Goal: Task Accomplishment & Management: Manage account settings

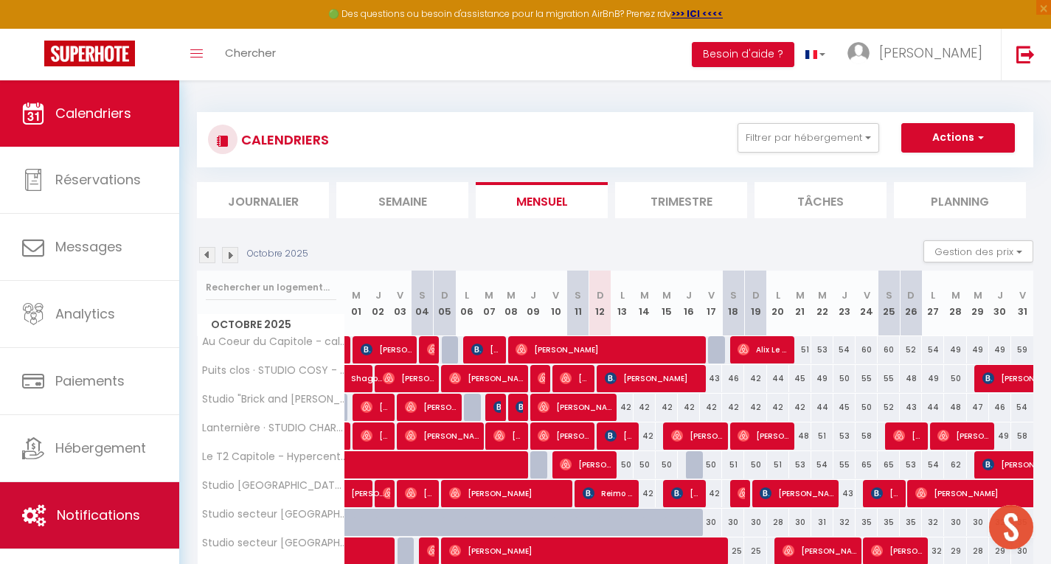
click at [107, 530] on link "Notifications" at bounding box center [89, 515] width 179 height 66
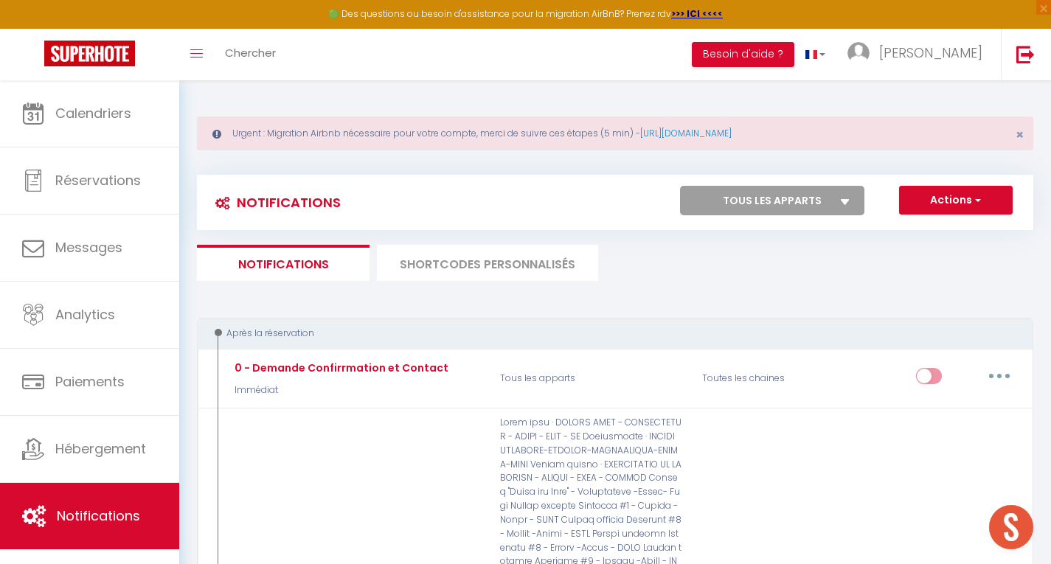
click at [797, 212] on select "Tous les apparts Au [GEOGRAPHIC_DATA] - calme - métro Puits clos · STUDIO COSY …" at bounding box center [772, 201] width 184 height 30
select select "41419"
click at [680, 186] on select "Tous les apparts Au [GEOGRAPHIC_DATA] - calme - métro Puits clos · STUDIO COSY …" at bounding box center [772, 201] width 184 height 30
checkbox input "false"
checkbox input "true"
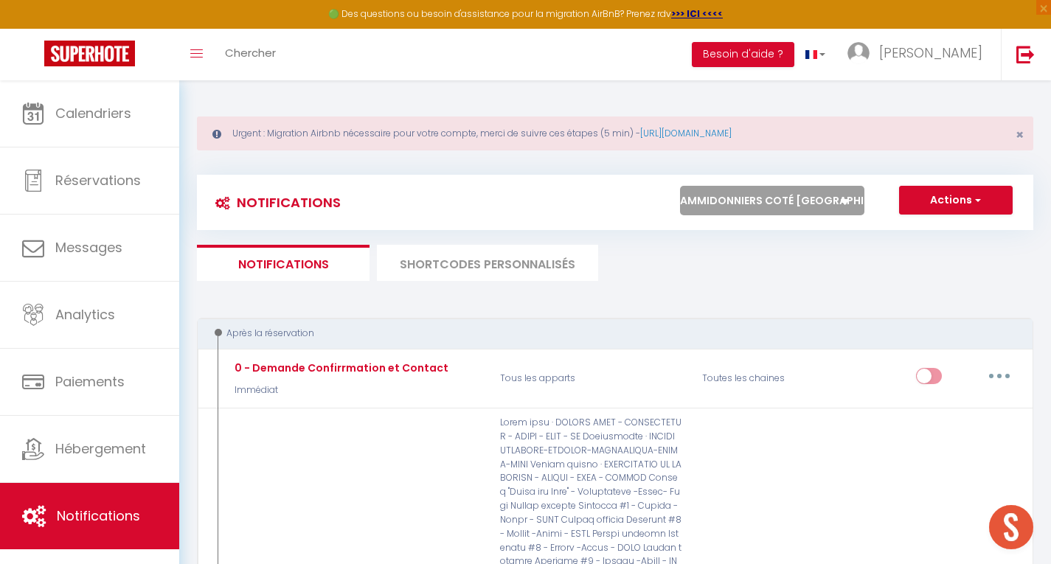
checkbox input "true"
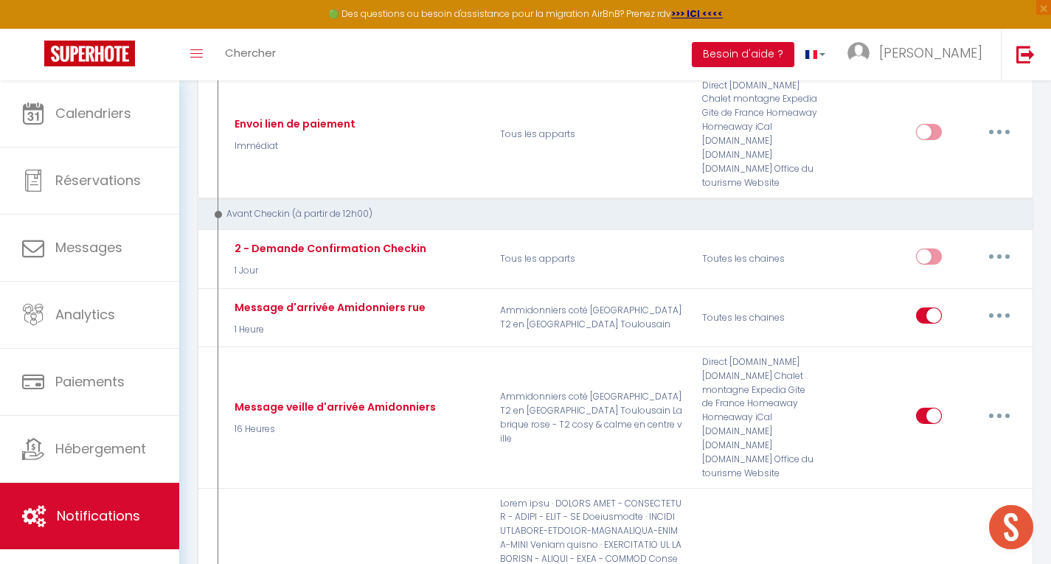
scroll to position [481, 0]
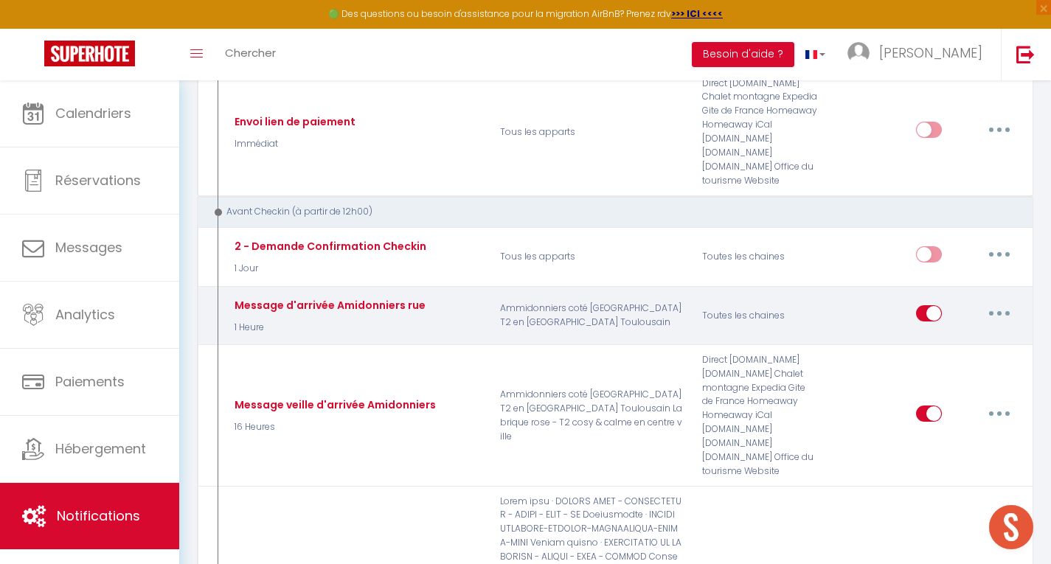
click at [935, 314] on input "checkbox" at bounding box center [929, 316] width 26 height 22
checkbox input "false"
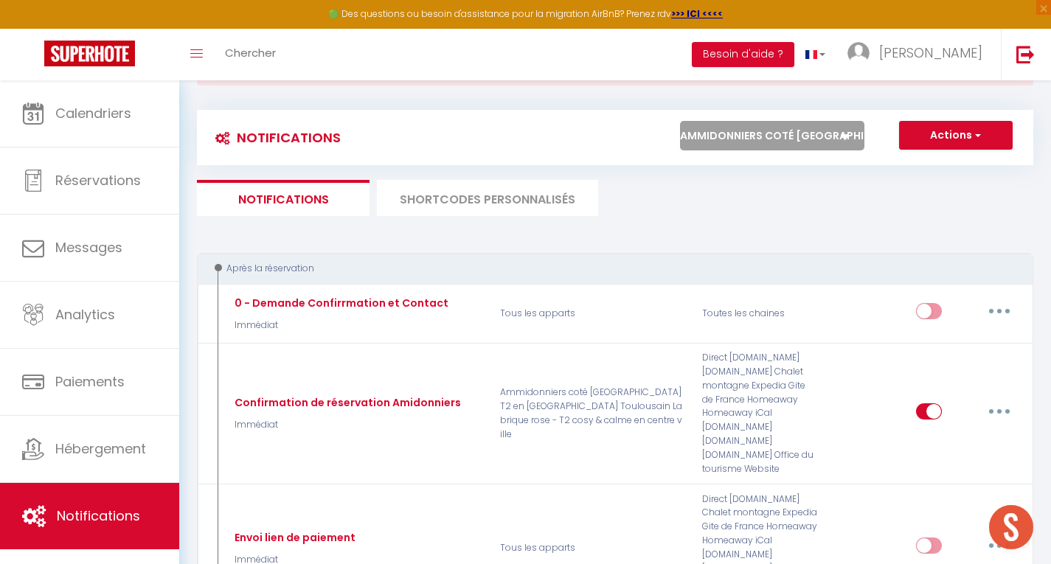
scroll to position [56, 0]
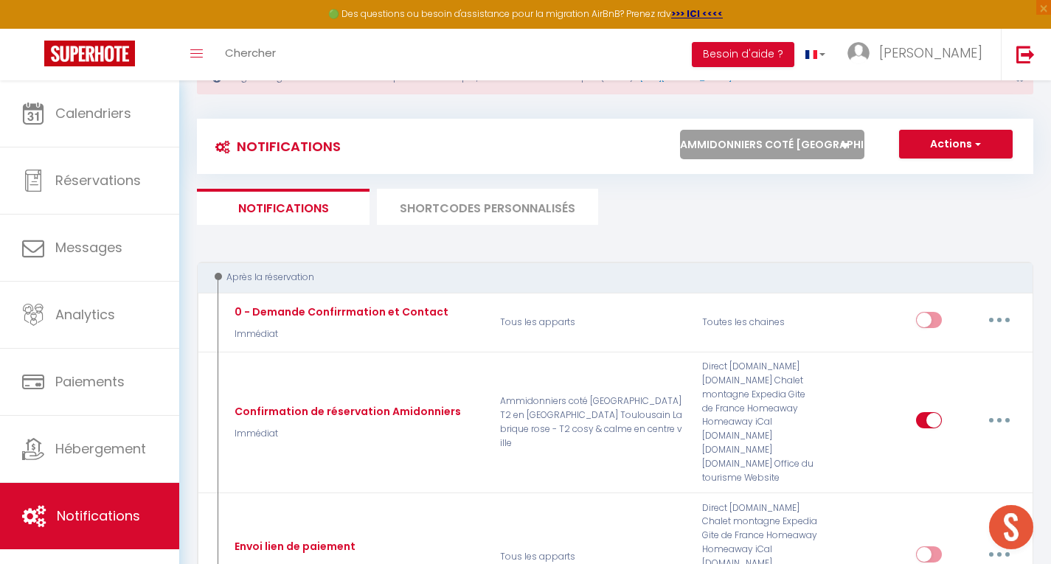
click at [796, 153] on select "Tous les apparts Au [GEOGRAPHIC_DATA] - calme - métro Puits clos · STUDIO COSY …" at bounding box center [772, 145] width 184 height 30
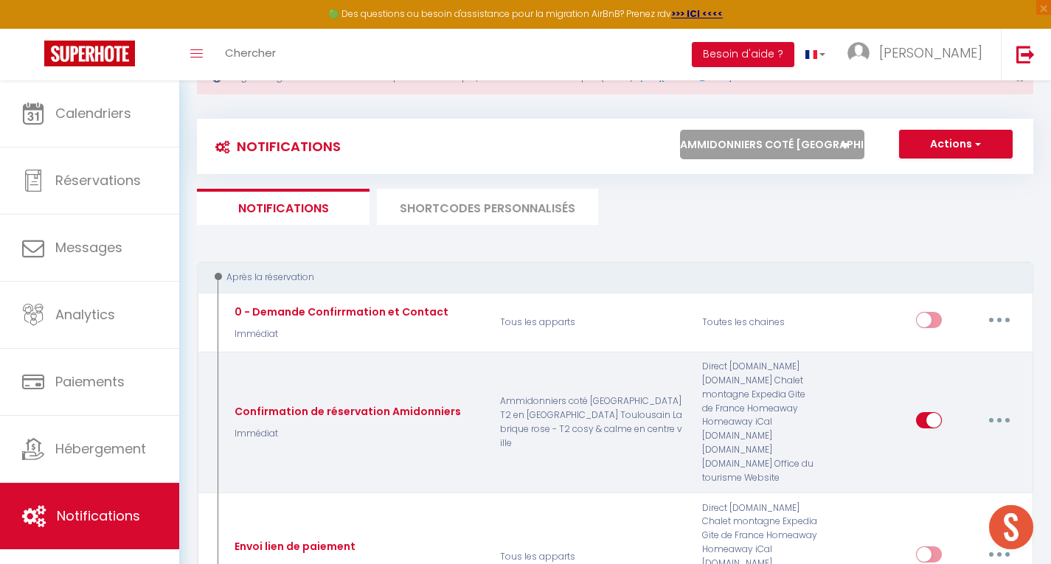
click at [434, 468] on div "Confirmation de réservation Amidonniers Immédiat" at bounding box center [355, 422] width 269 height 125
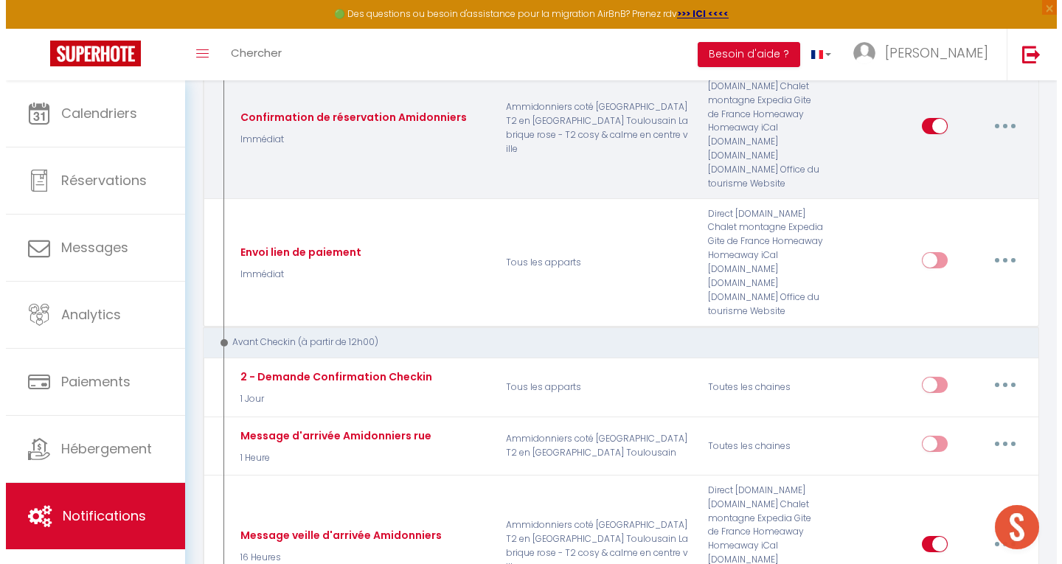
scroll to position [361, 0]
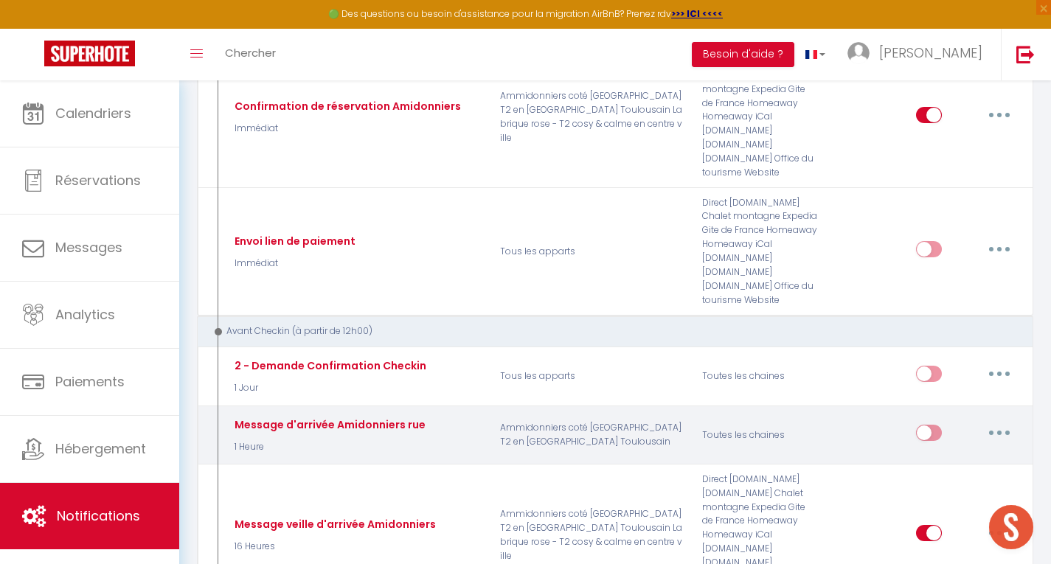
click at [1000, 430] on button "button" at bounding box center [999, 433] width 41 height 24
click at [966, 462] on link "Editer" at bounding box center [961, 466] width 109 height 25
type input "Message d'arrivée Amidonniers rue"
select select "1 Heure"
select select
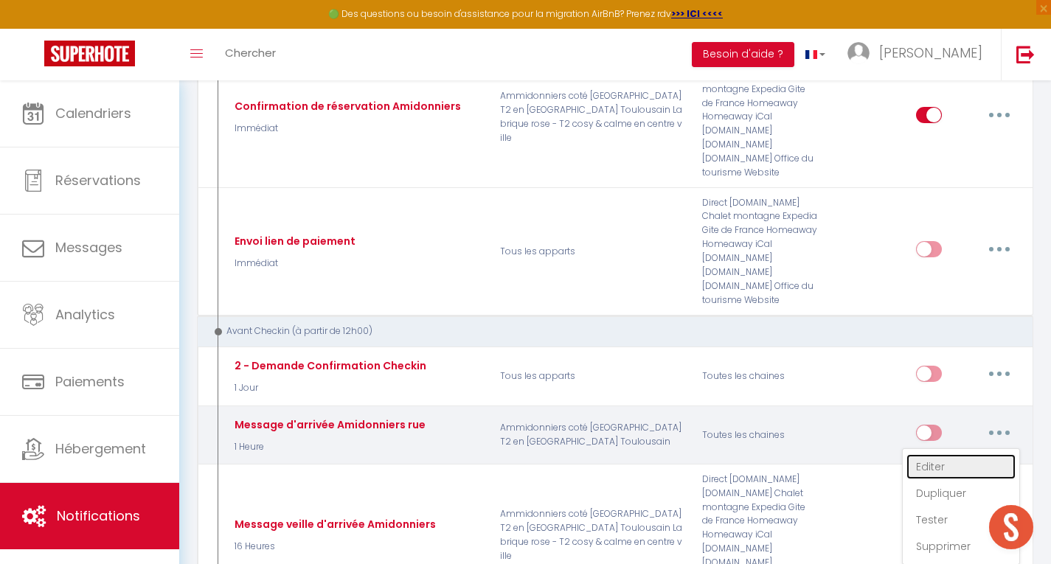
checkbox input "true"
checkbox input "false"
radio input "true"
type input "[GUEST:NAME], voici les instructions pour votre arrivée à [RENTAL:NAME]"
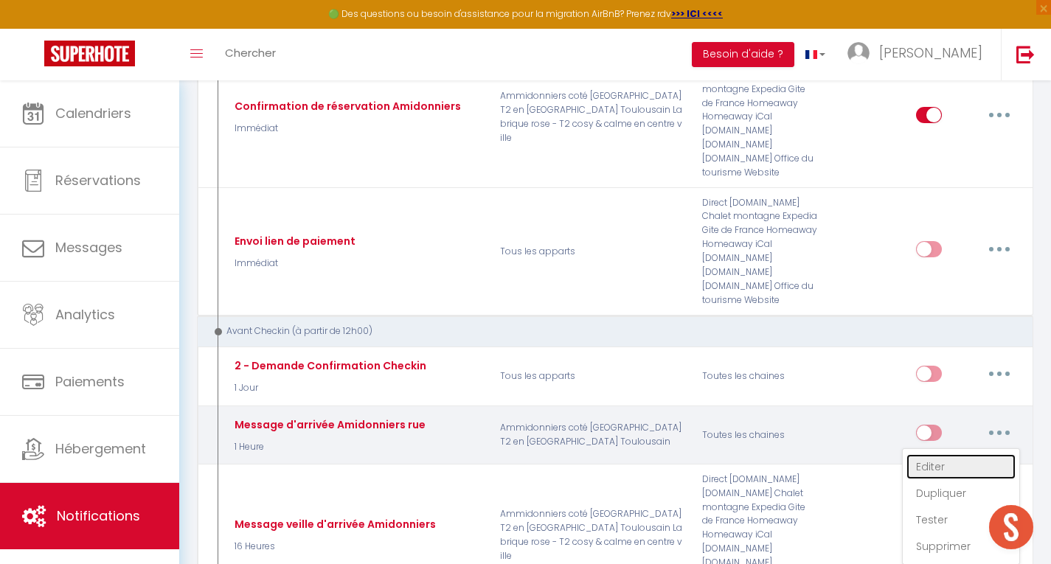
checkbox input "false"
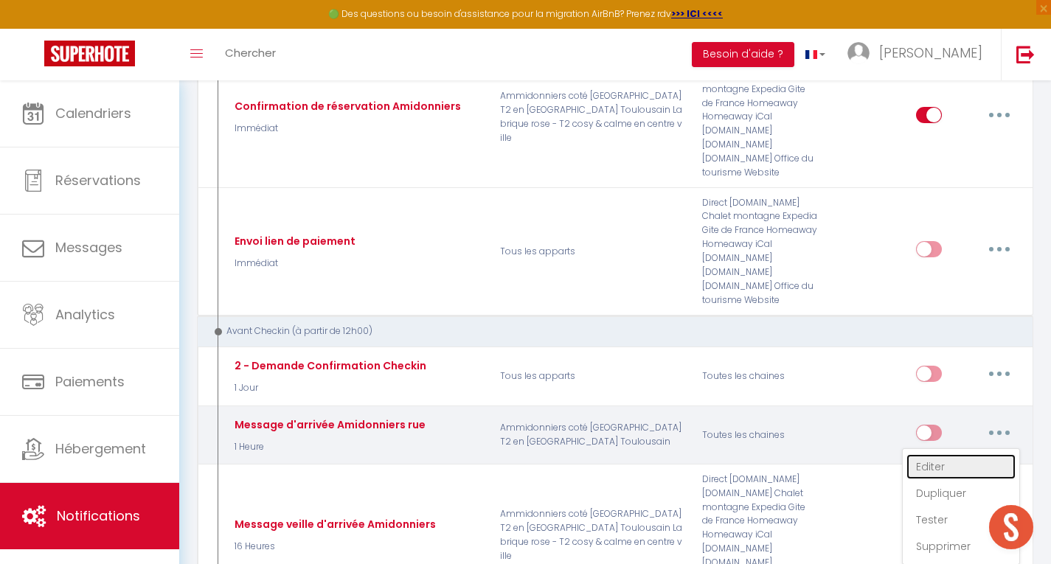
checkbox input "false"
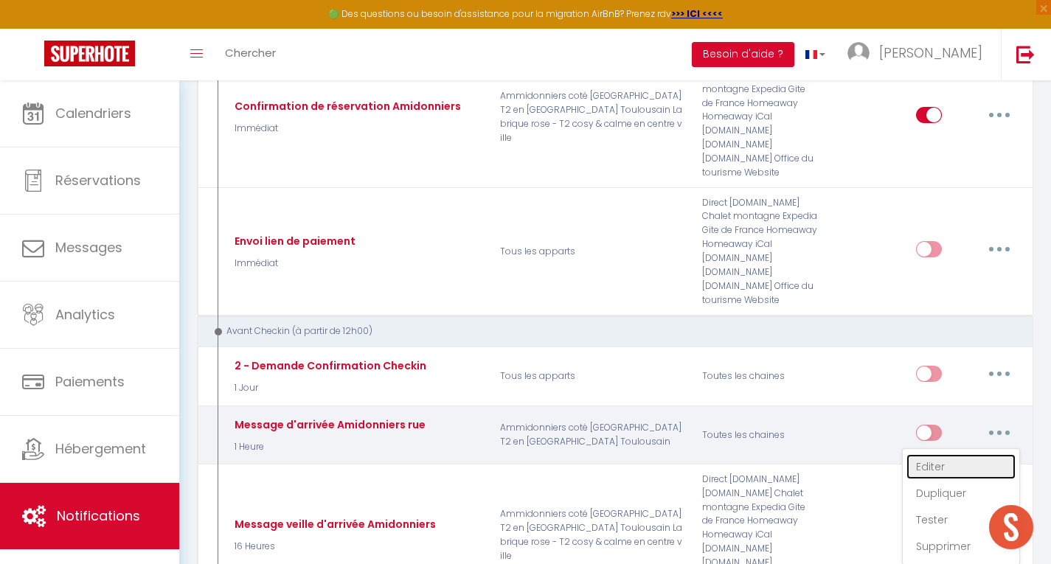
checkbox input "false"
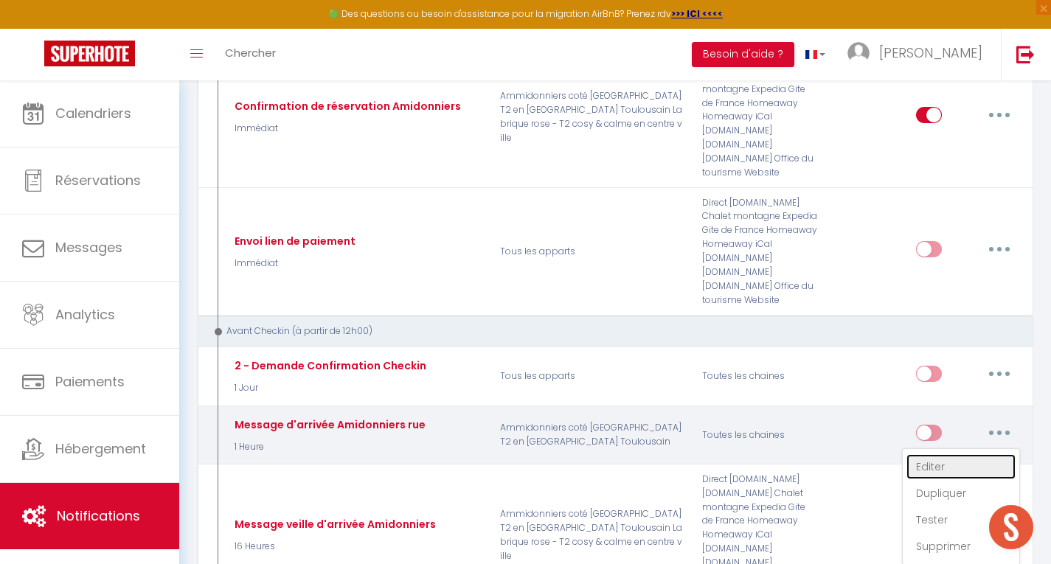
checkbox input "false"
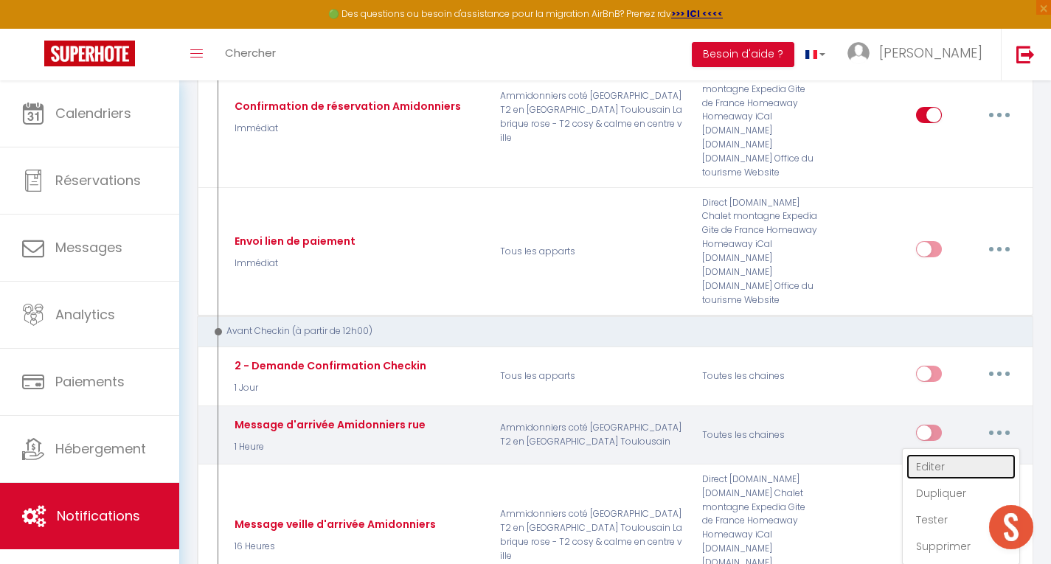
checkbox input "false"
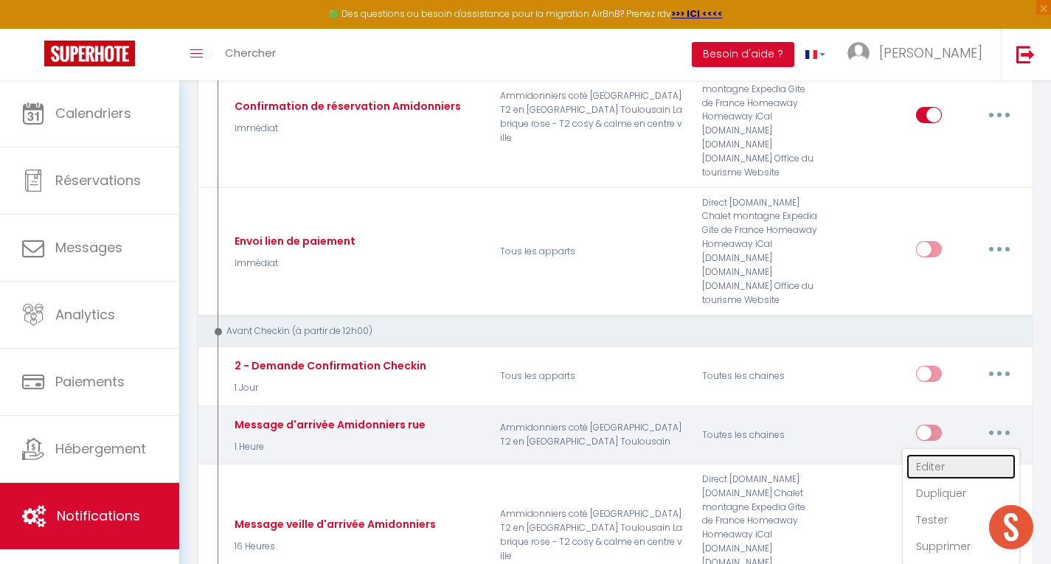
checkbox input "false"
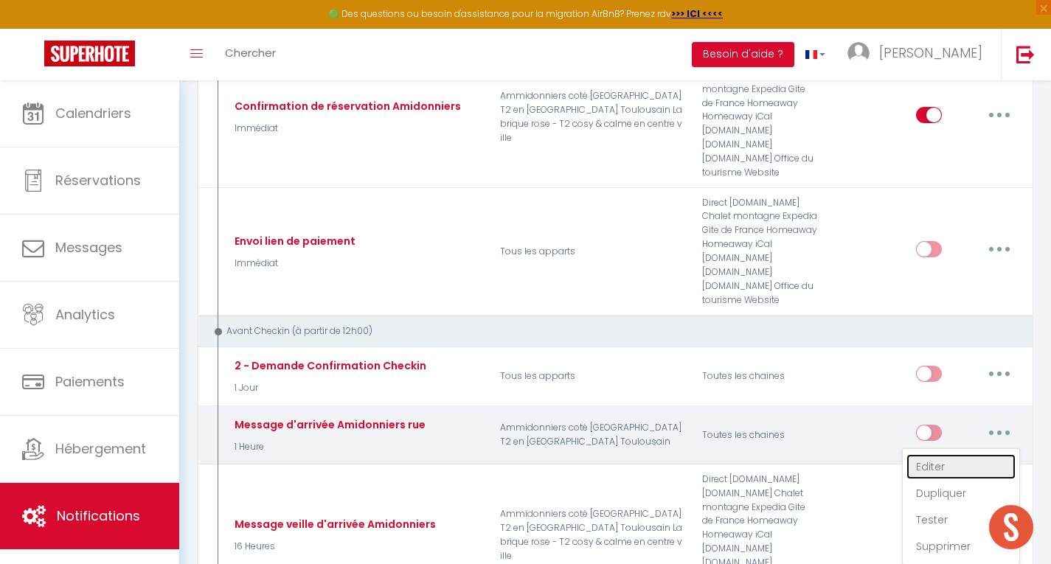
checkbox input "false"
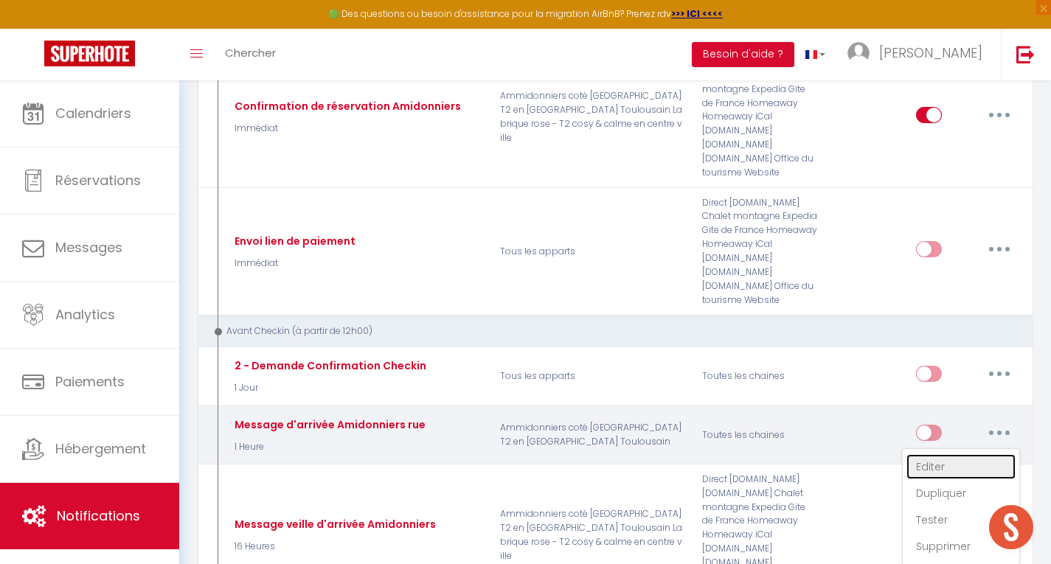
checkbox input "false"
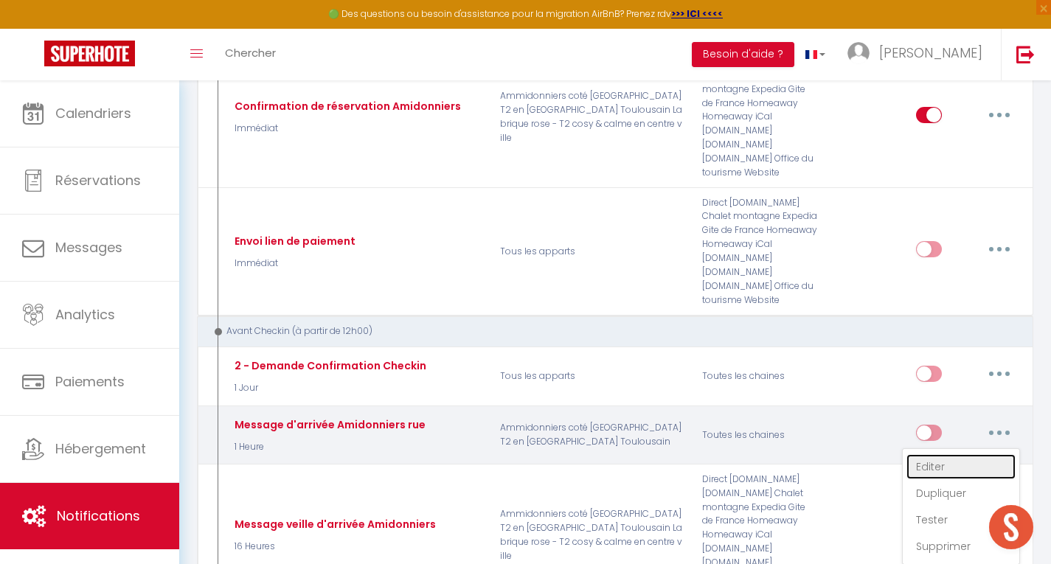
checkbox input "false"
checkbox input "true"
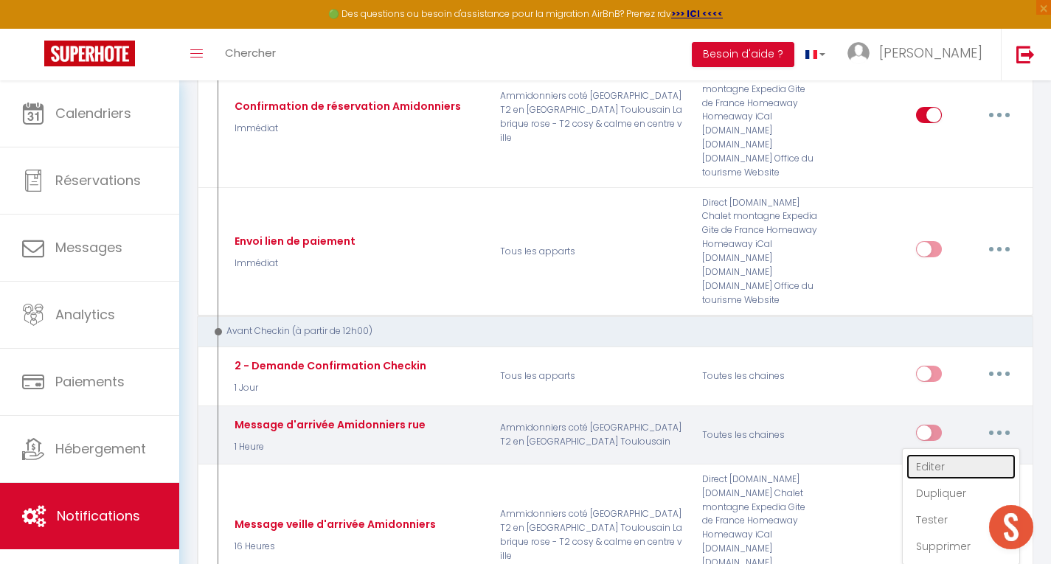
checkbox input "false"
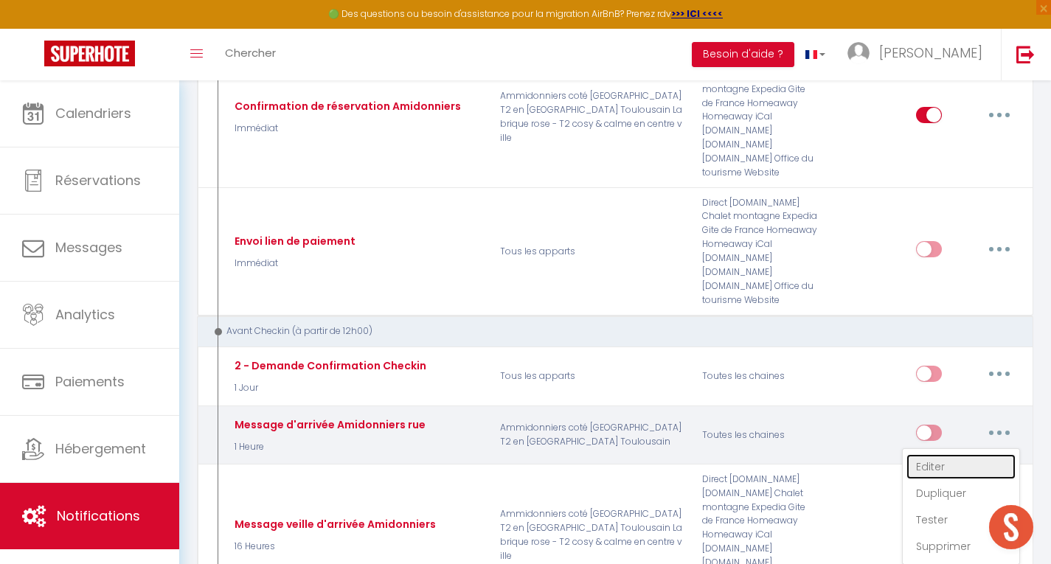
checkbox input "false"
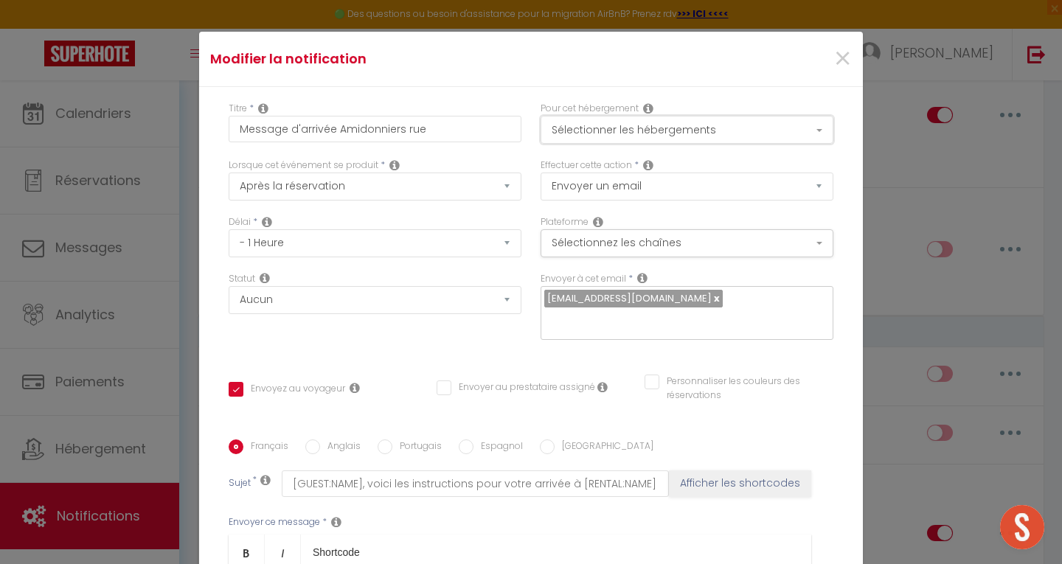
click at [801, 131] on button "Sélectionner les hébergements" at bounding box center [687, 130] width 293 height 28
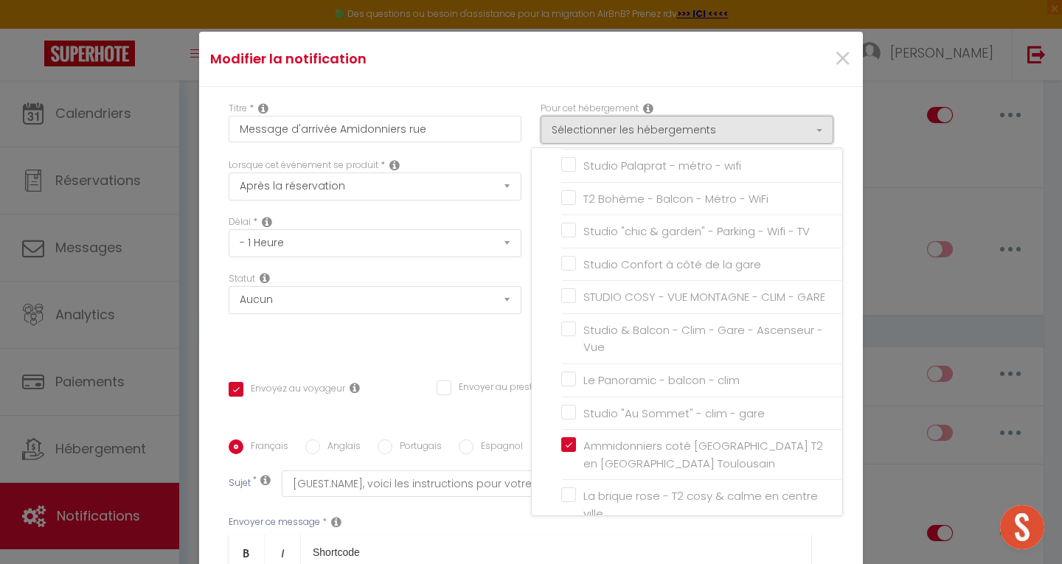
scroll to position [1776, 0]
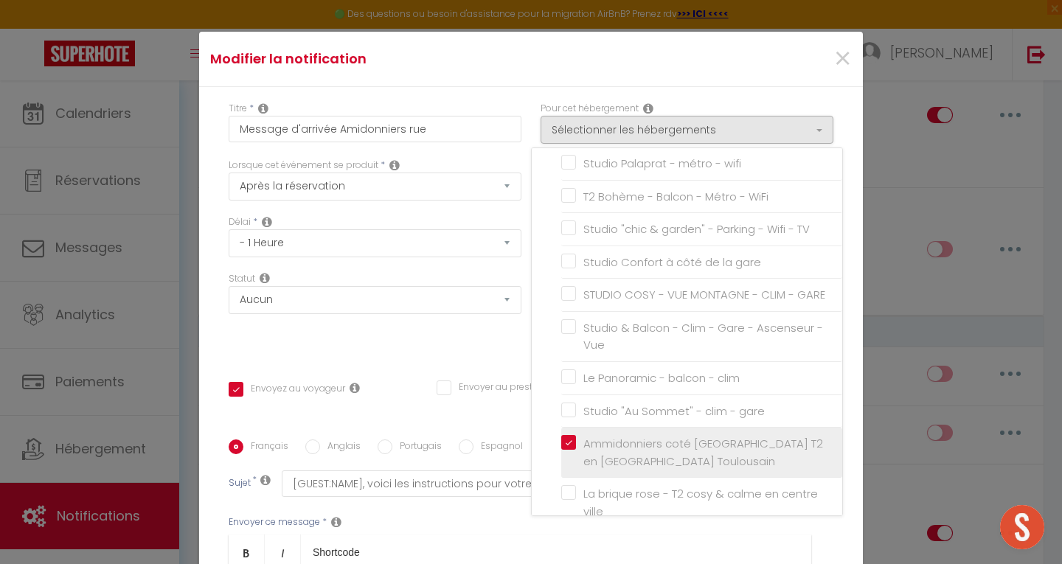
click at [576, 470] on label "Ammidonniers coté [GEOGRAPHIC_DATA] T2 en [GEOGRAPHIC_DATA] Toulousain" at bounding box center [704, 452] width 257 height 35
click at [561, 460] on input "Ammidonniers coté [GEOGRAPHIC_DATA] T2 en [GEOGRAPHIC_DATA] Toulousain" at bounding box center [701, 453] width 281 height 15
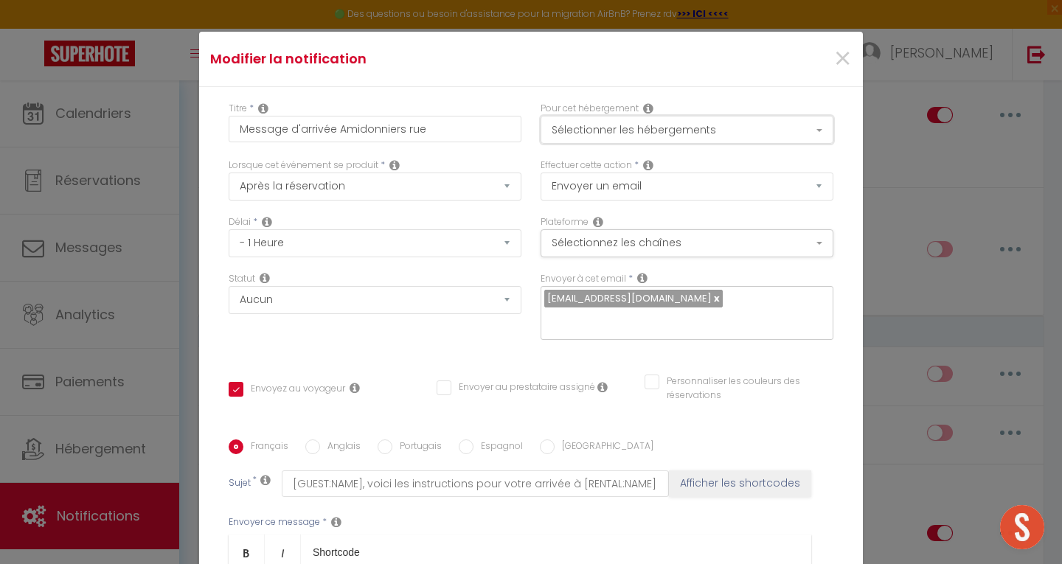
click at [673, 122] on button "Sélectionner les hébergements" at bounding box center [687, 130] width 293 height 28
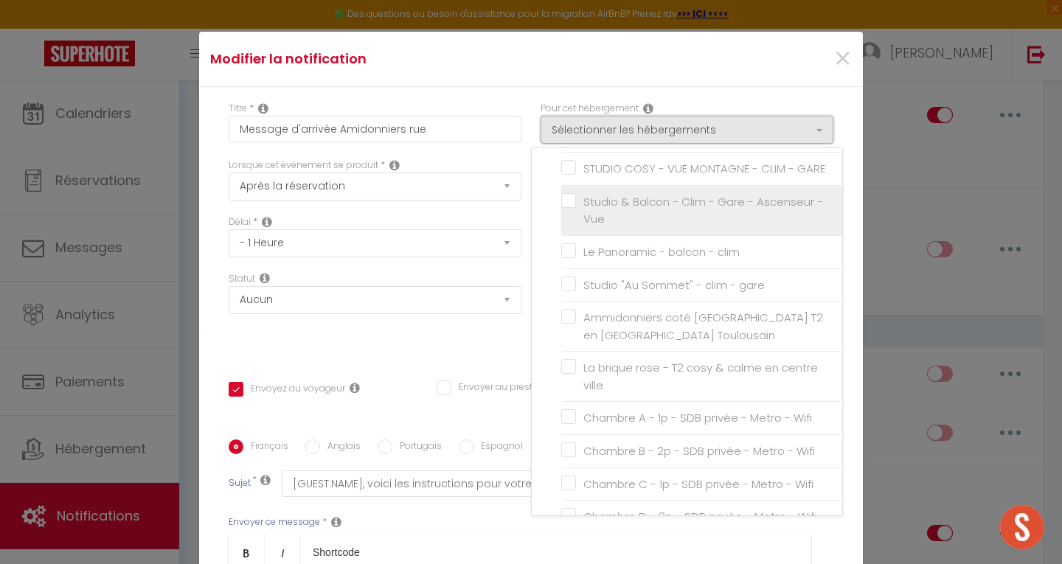
scroll to position [1902, 0]
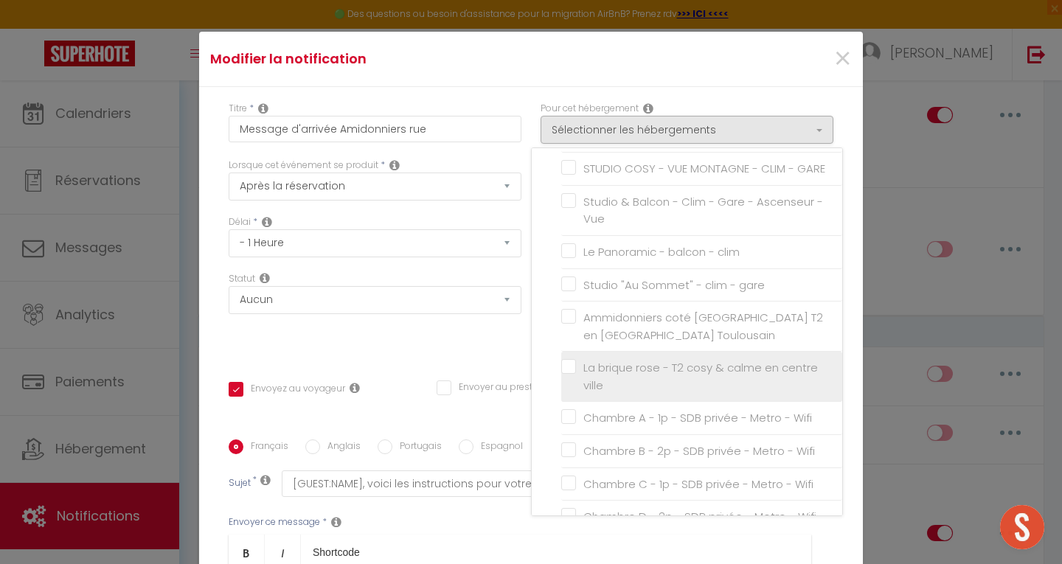
click at [576, 394] on label "La brique rose - T2 cosy & calme en centre ville" at bounding box center [704, 376] width 257 height 35
click at [561, 384] on input "La brique rose - T2 cosy & calme en centre ville" at bounding box center [701, 377] width 281 height 15
checkbox input "true"
checkbox input "false"
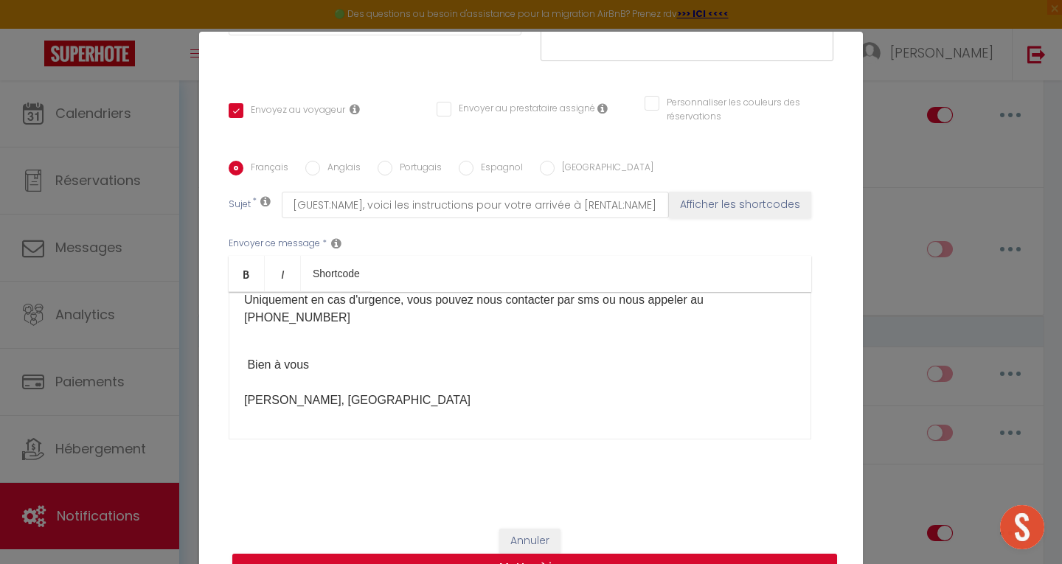
scroll to position [63, 0]
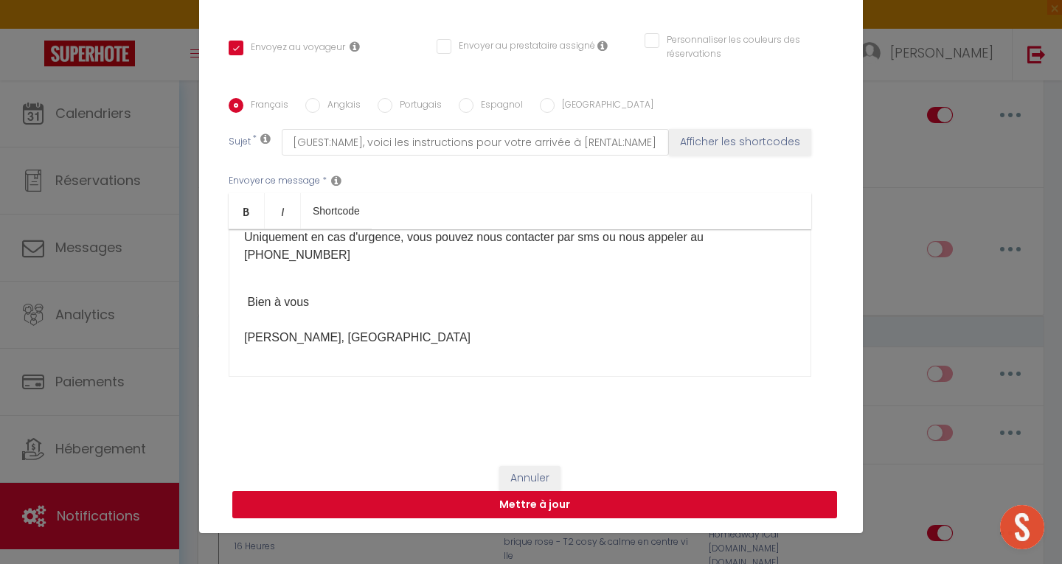
click at [614, 499] on button "Mettre à jour" at bounding box center [534, 505] width 605 height 28
checkbox input "true"
checkbox input "false"
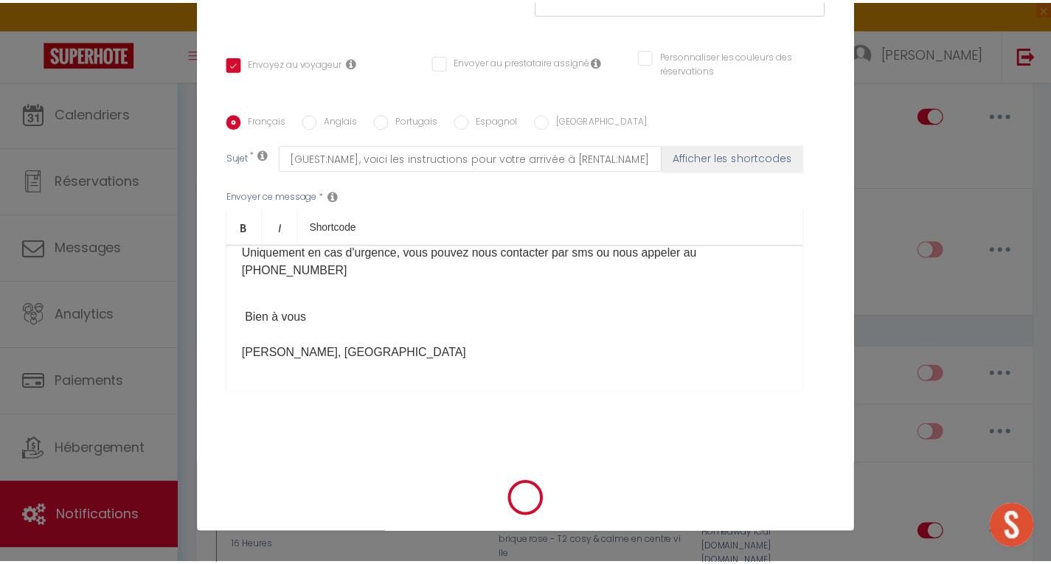
scroll to position [264, 0]
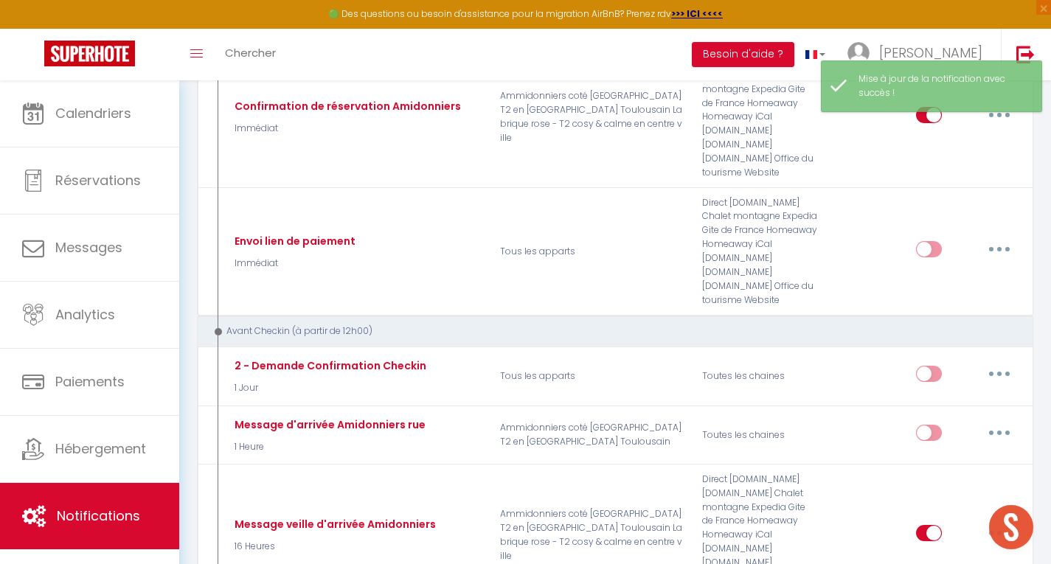
checkbox input "true"
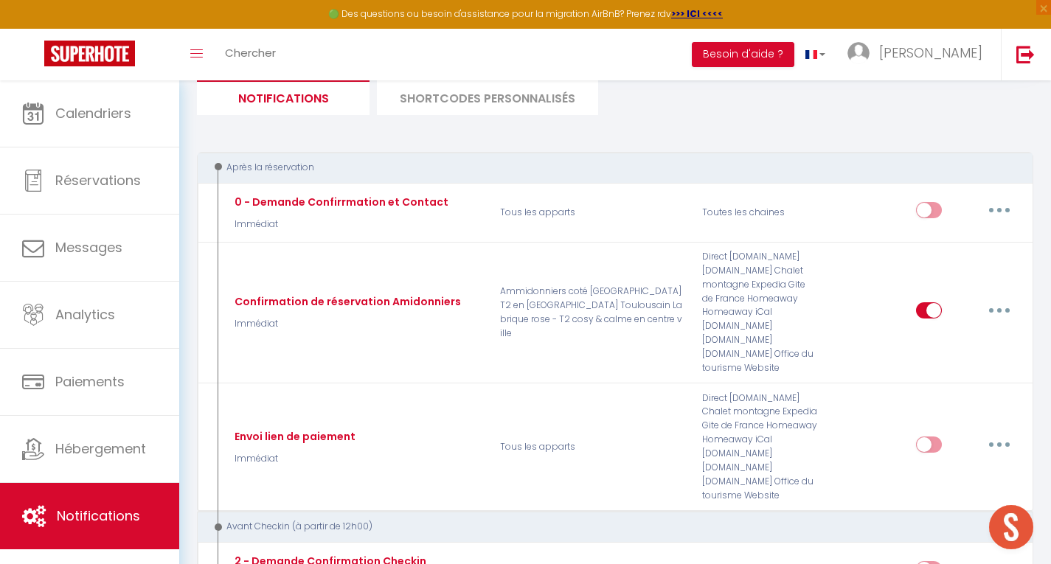
scroll to position [0, 0]
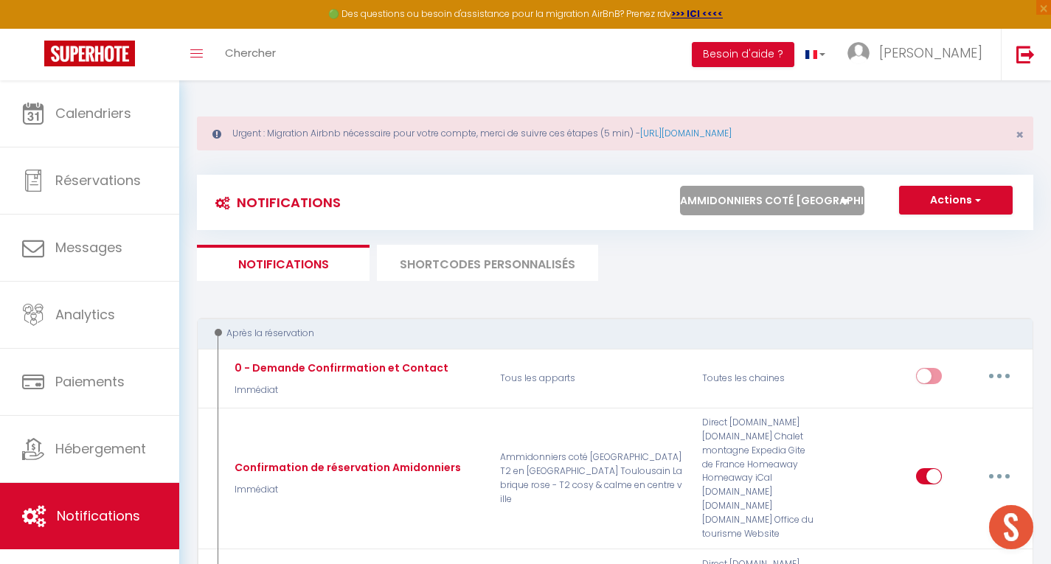
click at [840, 199] on select "Tous les apparts Au [GEOGRAPHIC_DATA] - calme - métro Puits clos · STUDIO COSY …" at bounding box center [772, 201] width 184 height 30
select select "61489"
click at [680, 186] on select "Tous les apparts Au [GEOGRAPHIC_DATA] - calme - métro Puits clos · STUDIO COSY …" at bounding box center [772, 201] width 184 height 30
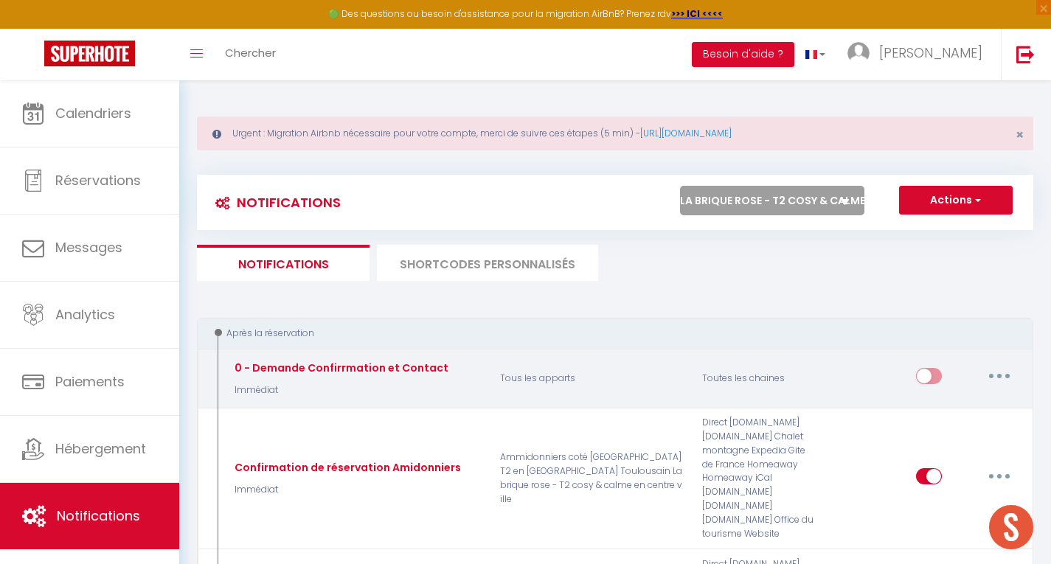
checkbox input "false"
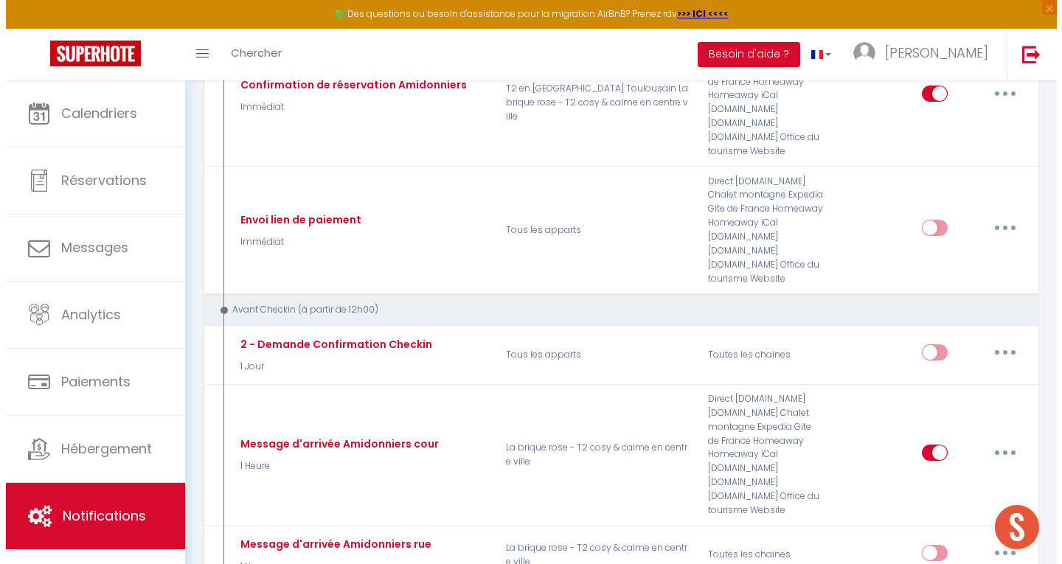
scroll to position [384, 0]
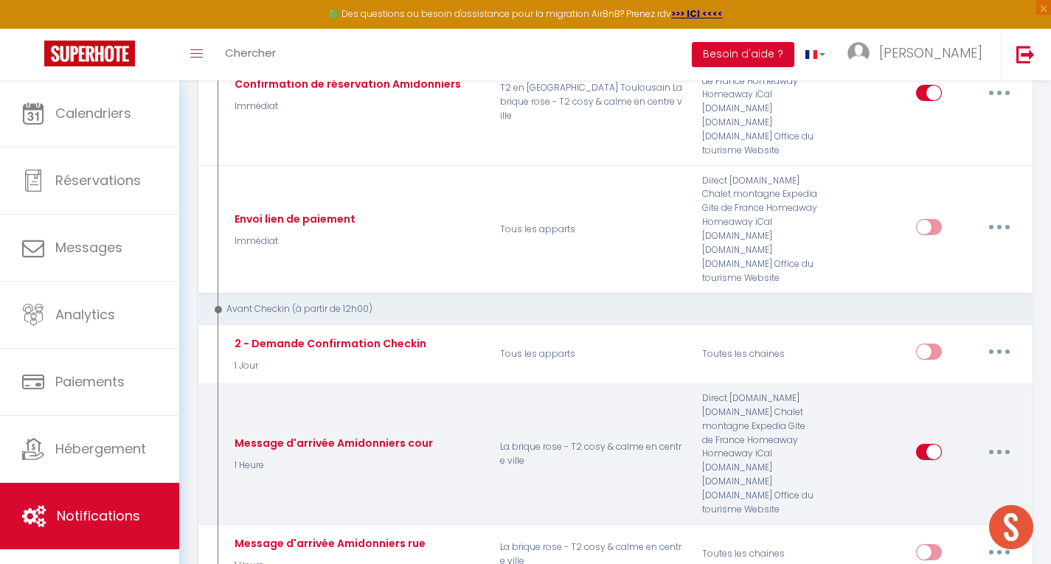
click at [999, 449] on button "button" at bounding box center [999, 452] width 41 height 24
click at [957, 474] on link "Editer" at bounding box center [961, 485] width 109 height 25
type input "Message d'arrivée Amidonniers cour"
select select "1 Heure"
select select
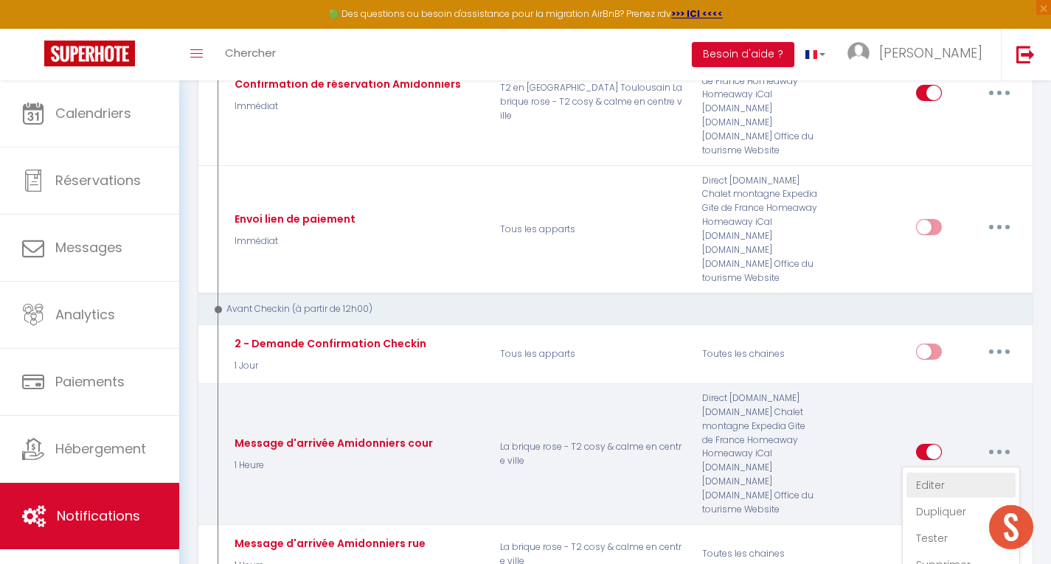
checkbox input "true"
checkbox input "false"
radio input "true"
type input "[GUEST:NAME], voici les instructions pour votre arrivée à [RENTAL:NAME]"
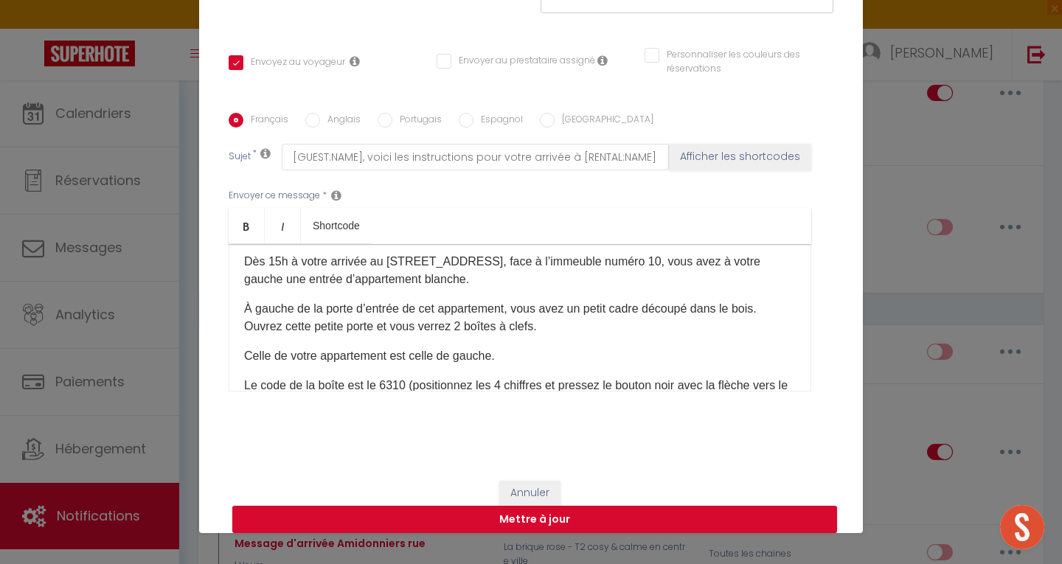
scroll to position [0, 0]
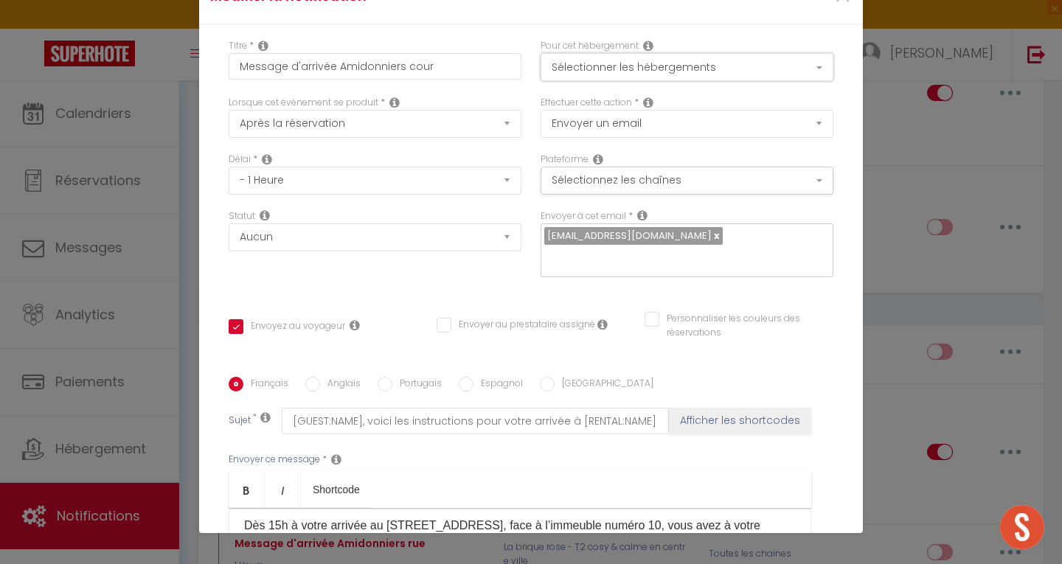
click at [680, 69] on button "Sélectionner les hébergements" at bounding box center [687, 67] width 293 height 28
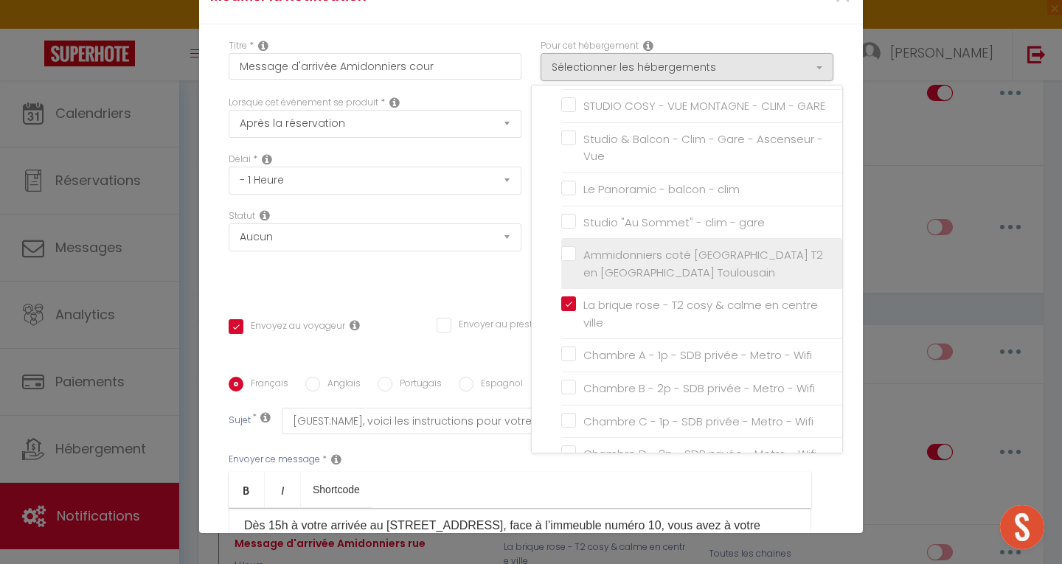
click at [576, 281] on label "Ammidonniers coté [GEOGRAPHIC_DATA] T2 en [GEOGRAPHIC_DATA] Toulousain" at bounding box center [704, 263] width 257 height 35
click at [561, 271] on input "Ammidonniers coté [GEOGRAPHIC_DATA] T2 en [GEOGRAPHIC_DATA] Toulousain" at bounding box center [701, 264] width 281 height 15
checkbox input "true"
checkbox input "false"
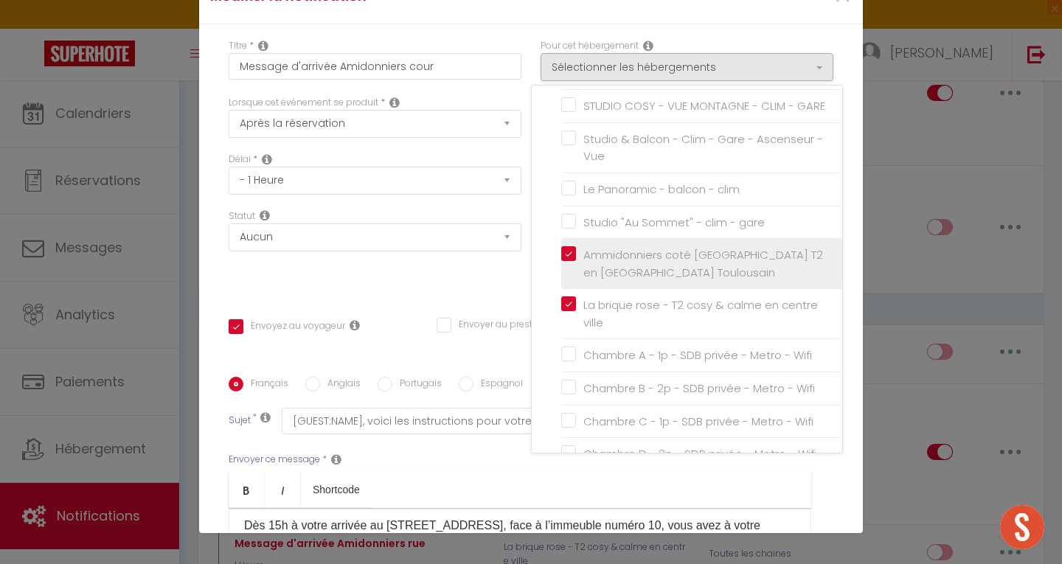
checkbox input "false"
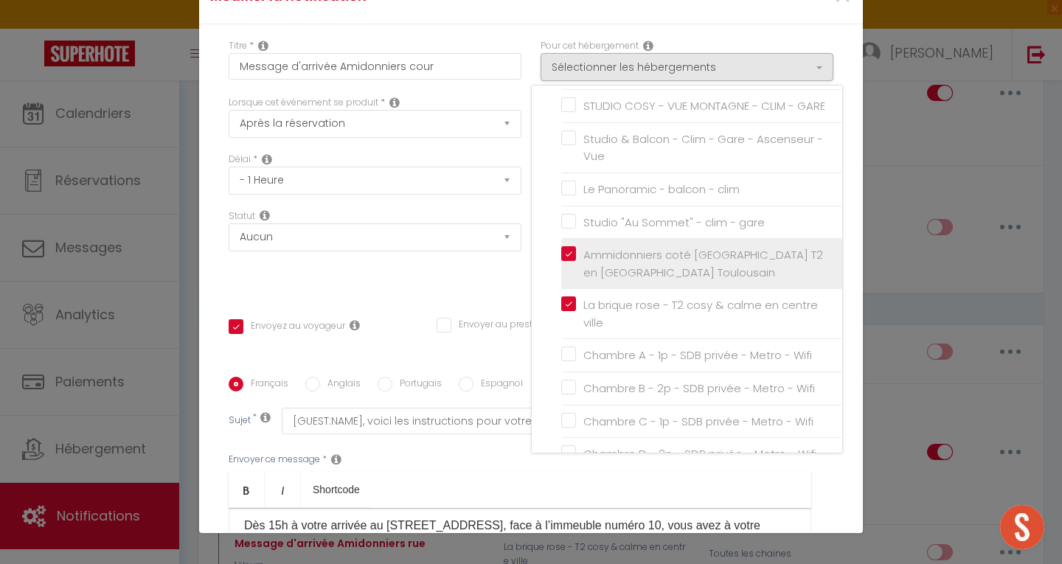
checkbox input "false"
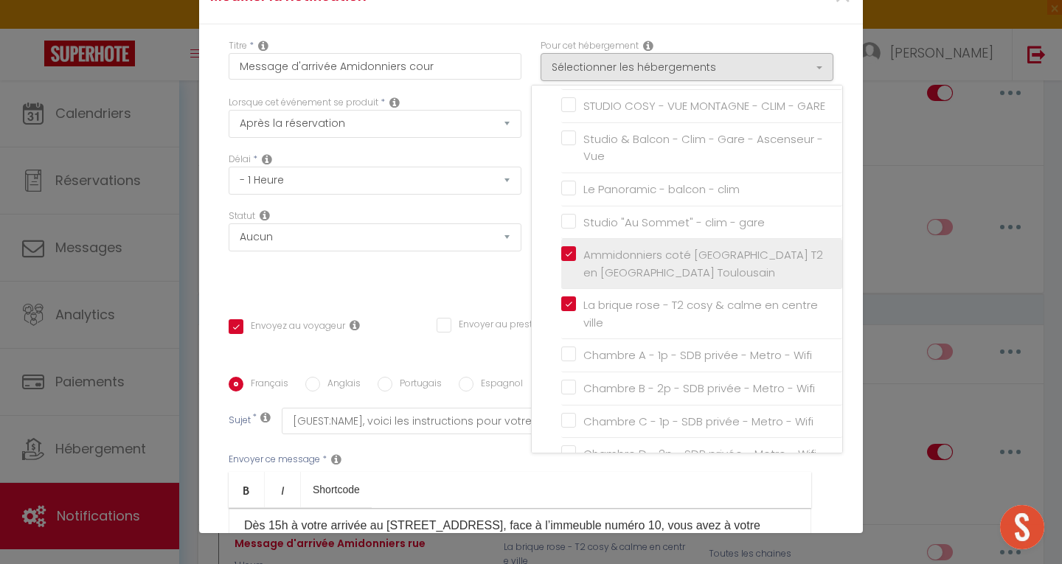
checkbox input "false"
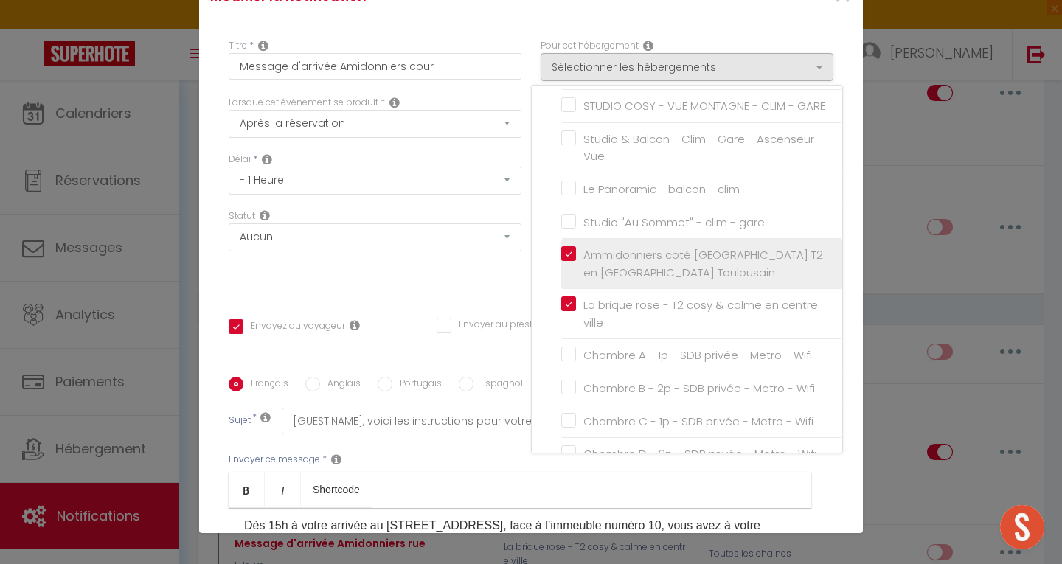
checkbox input "false"
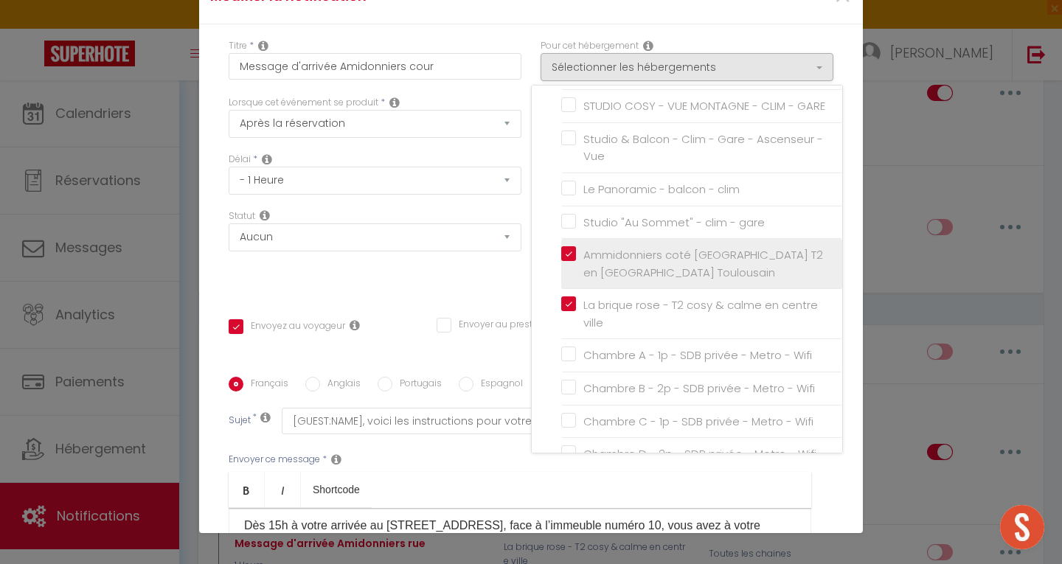
checkbox input "false"
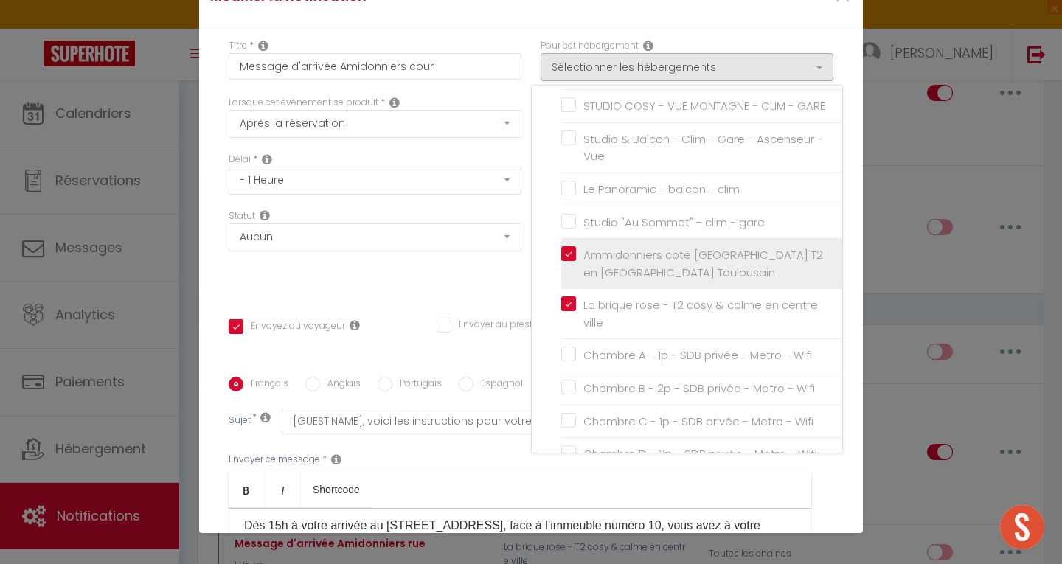
checkbox input "false"
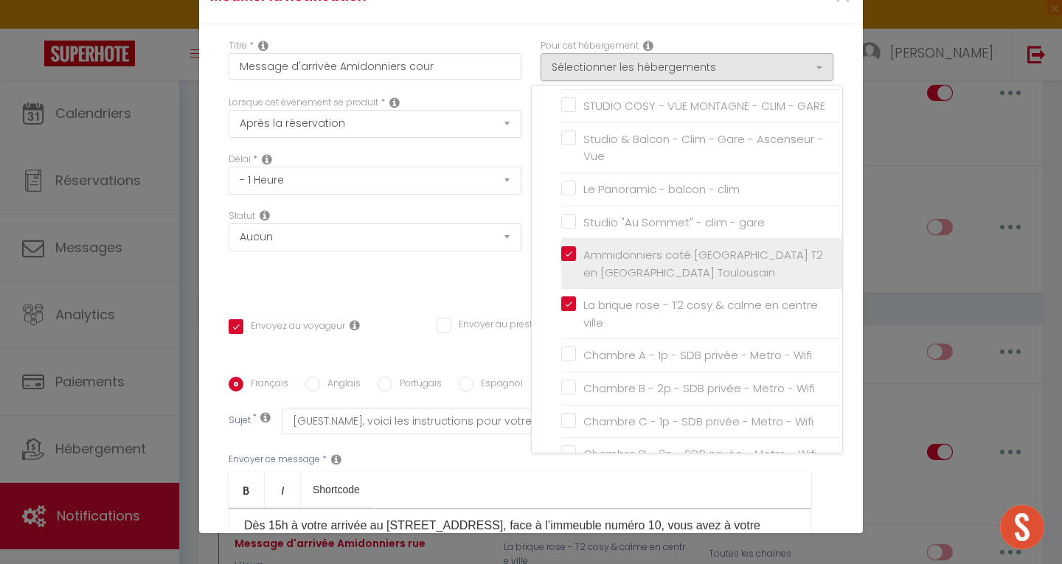
checkbox input "false"
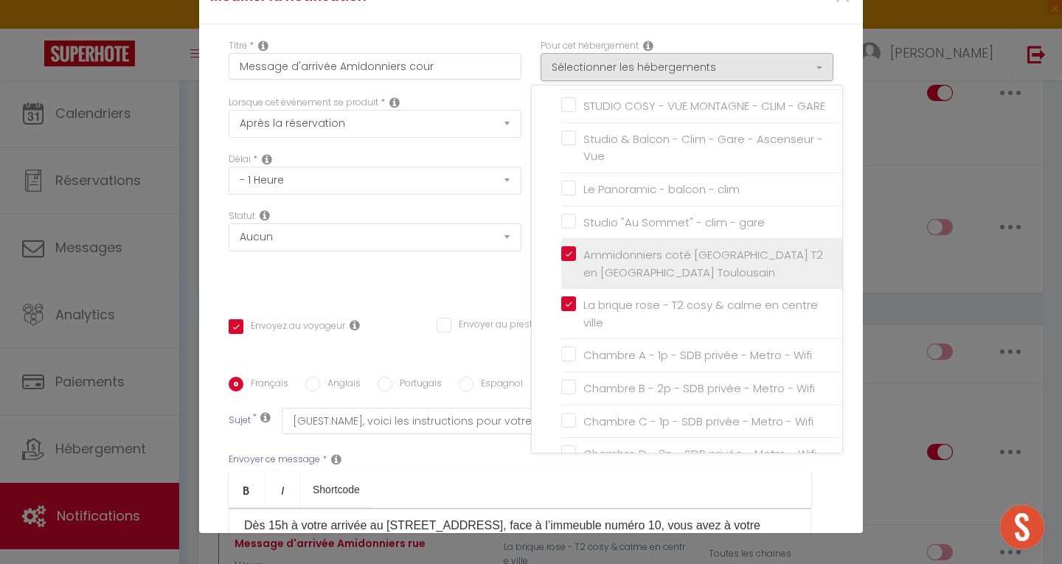
checkbox input "false"
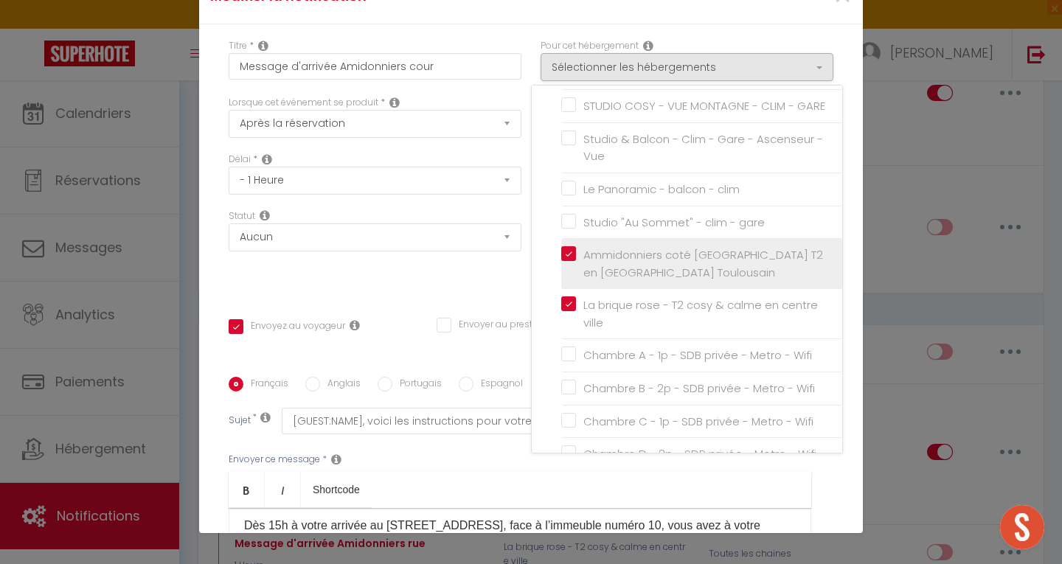
checkbox input "false"
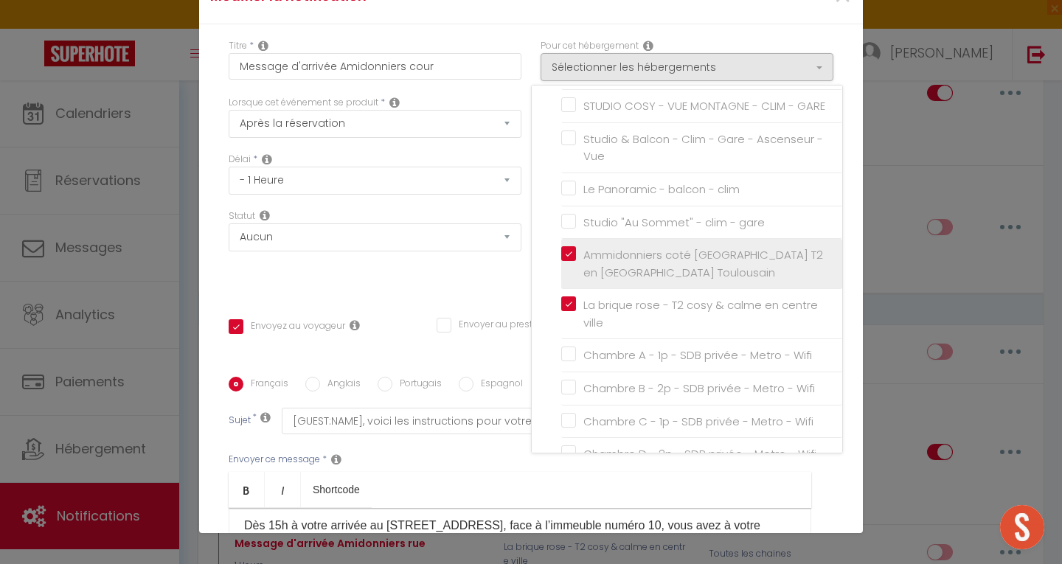
checkbox input "false"
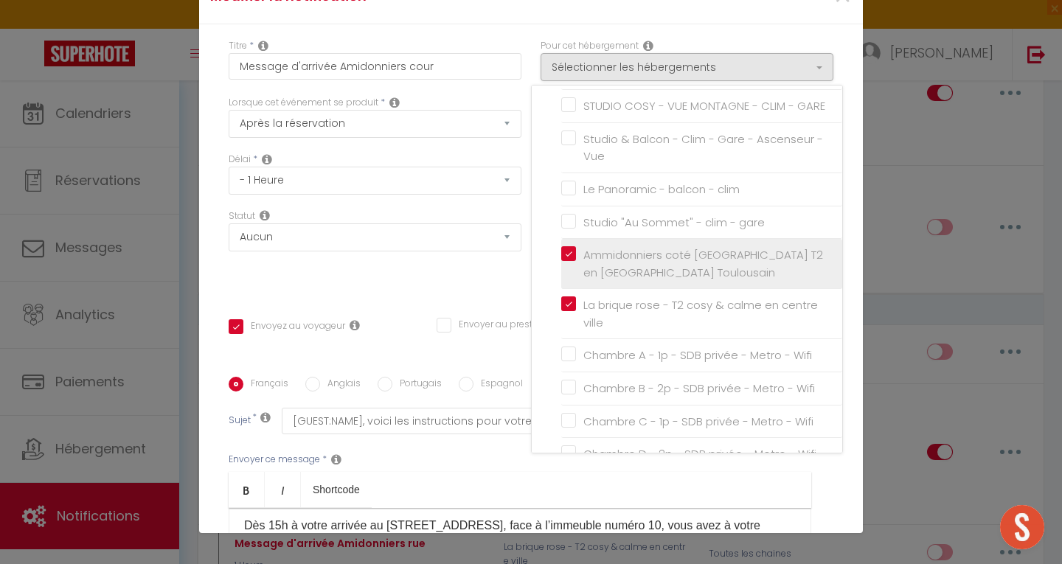
checkbox input "false"
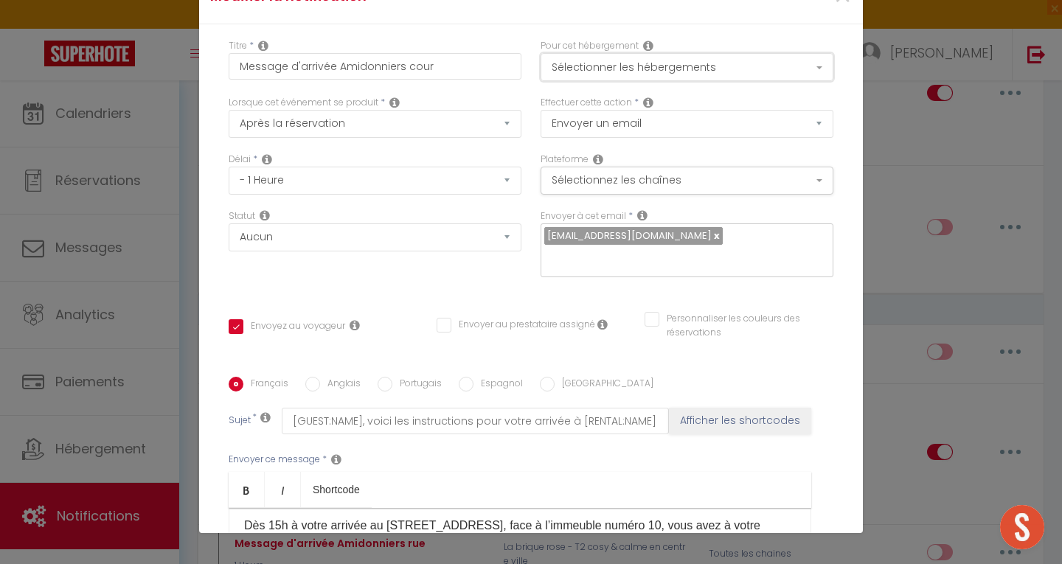
click at [605, 68] on button "Sélectionner les hébergements" at bounding box center [687, 67] width 293 height 28
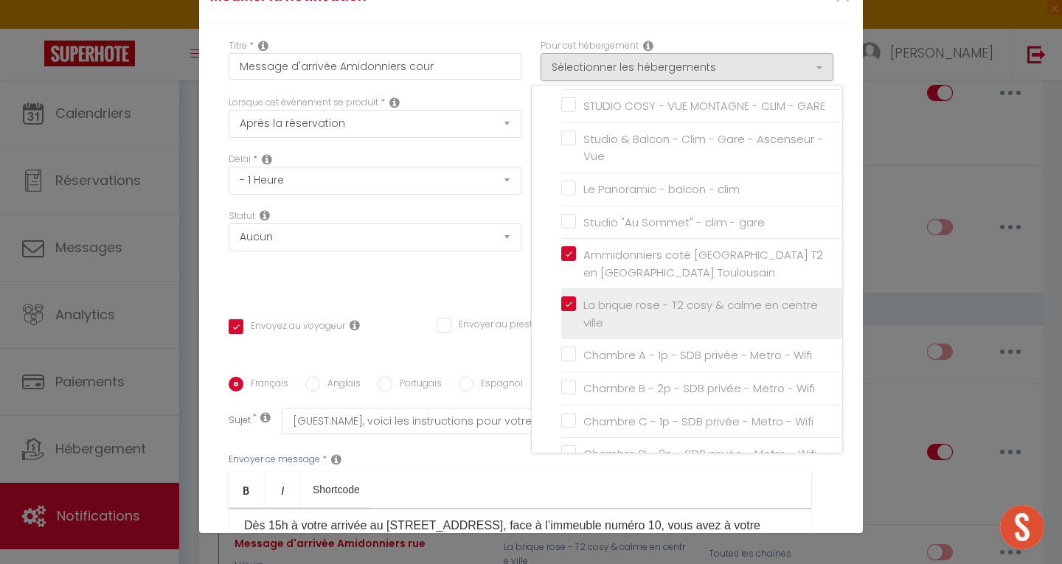
click at [561, 322] on input "La brique rose - T2 cosy & calme en centre ville" at bounding box center [701, 314] width 281 height 15
checkbox input "false"
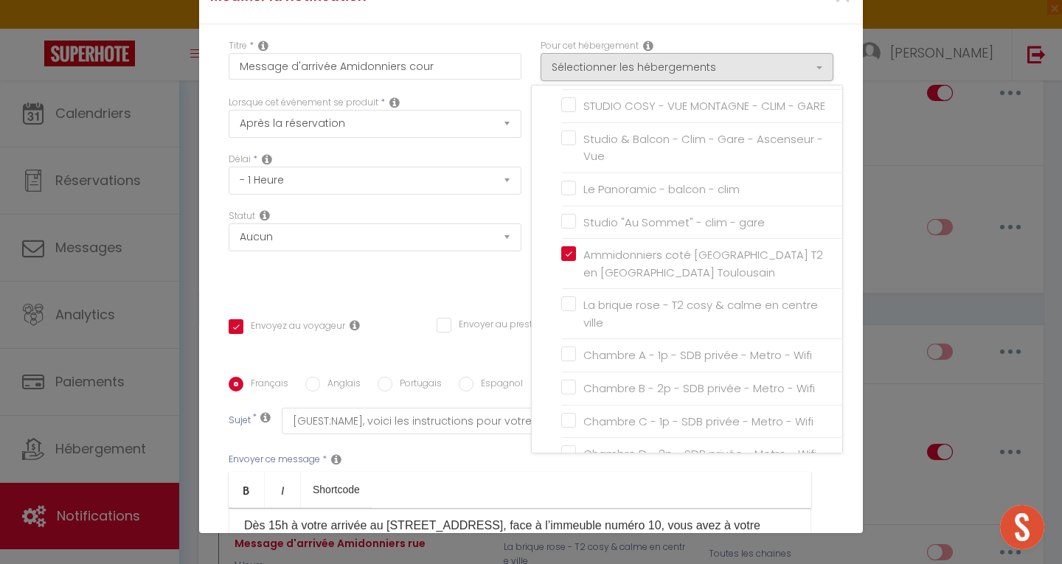
scroll to position [280, 0]
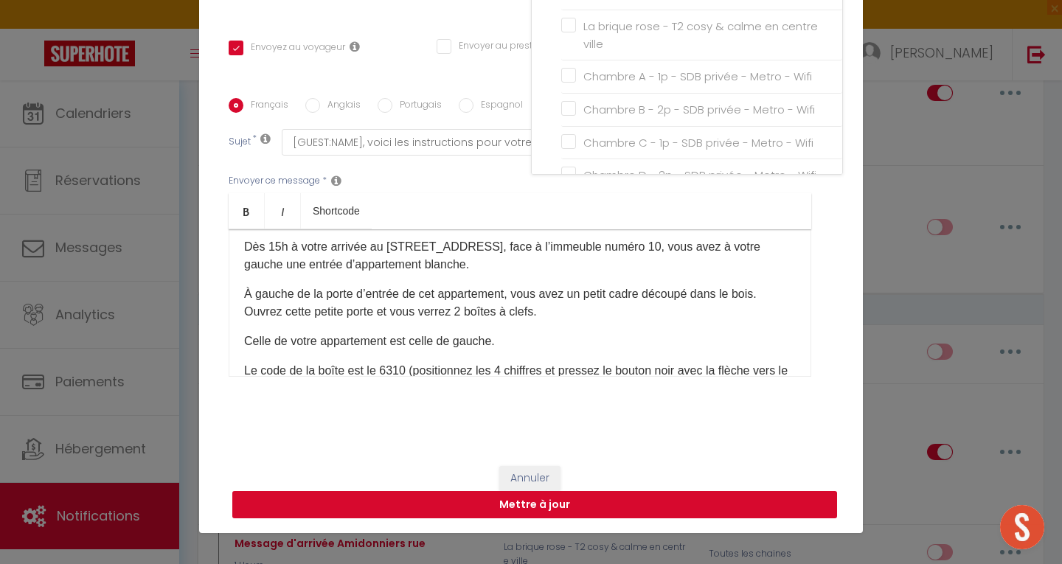
click at [532, 511] on button "Mettre à jour" at bounding box center [534, 505] width 605 height 28
checkbox input "true"
checkbox input "false"
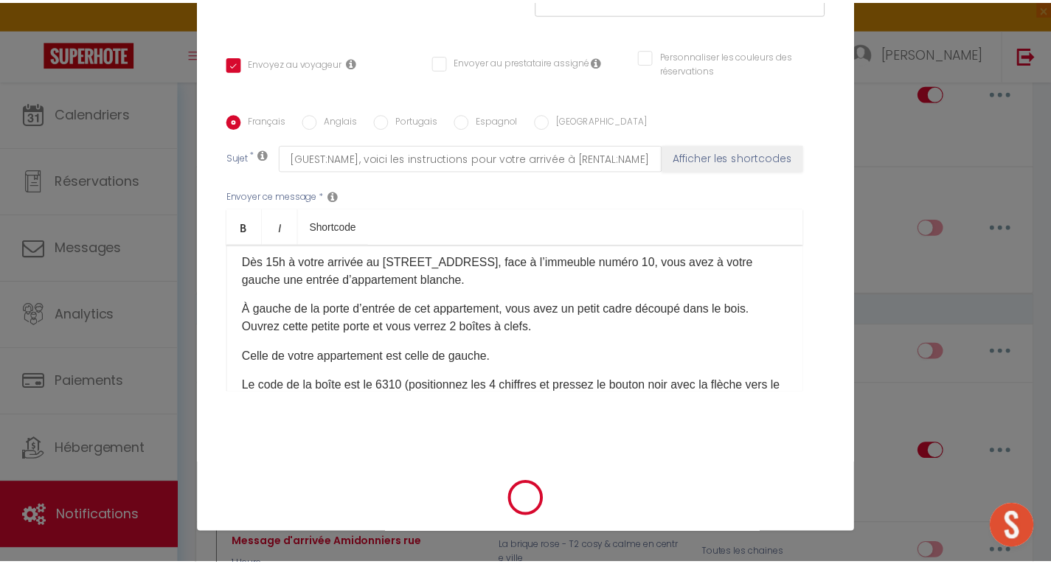
scroll to position [264, 0]
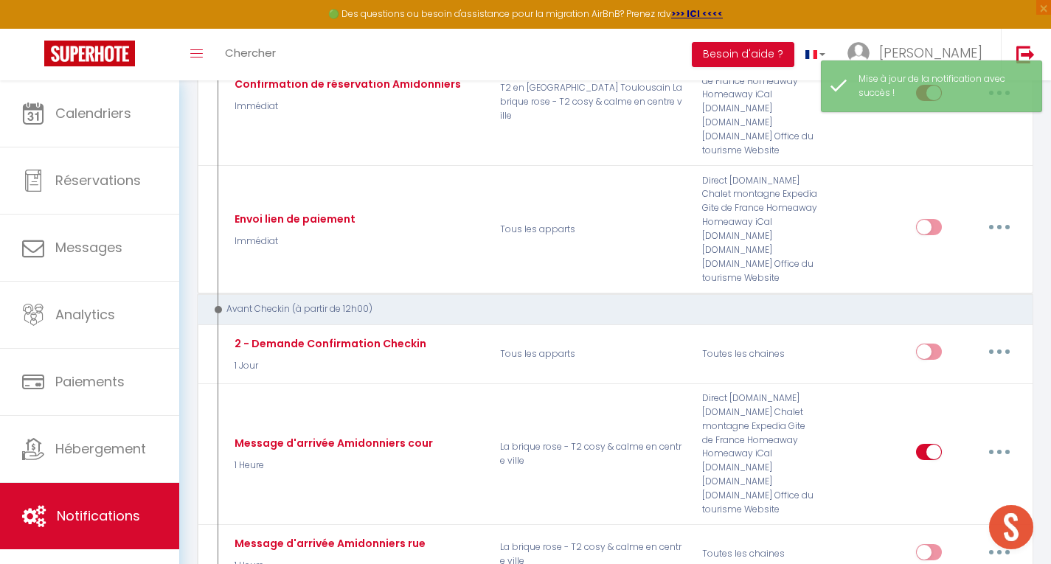
checkbox input "false"
checkbox input "true"
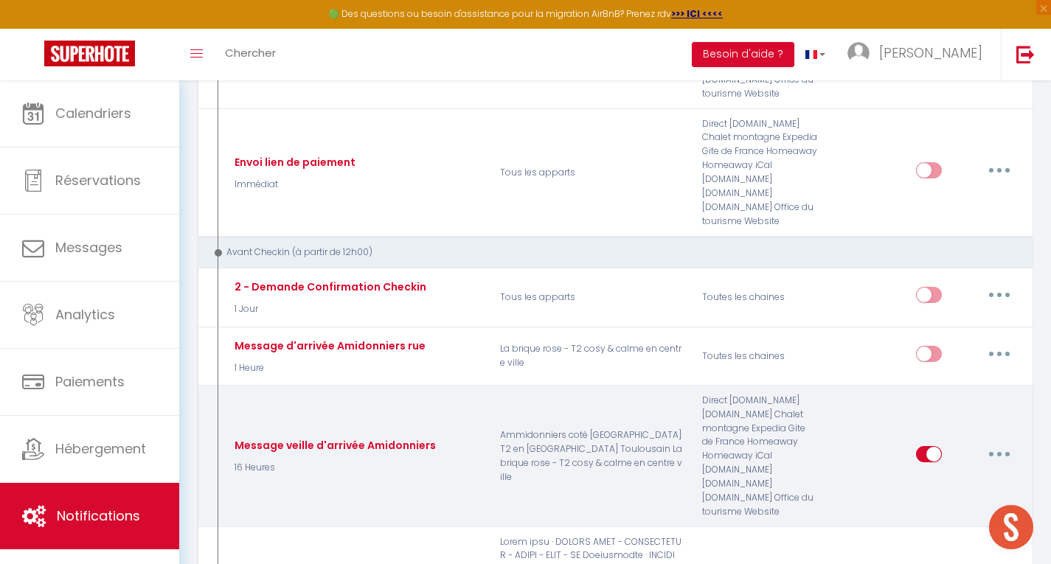
scroll to position [440, 0]
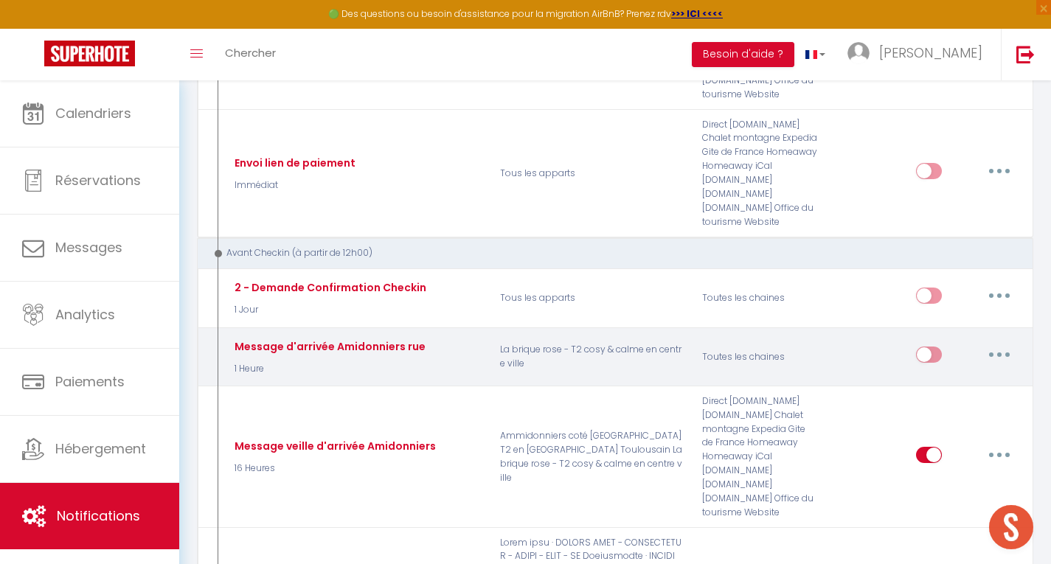
click at [932, 351] on input "checkbox" at bounding box center [929, 358] width 26 height 22
checkbox input "true"
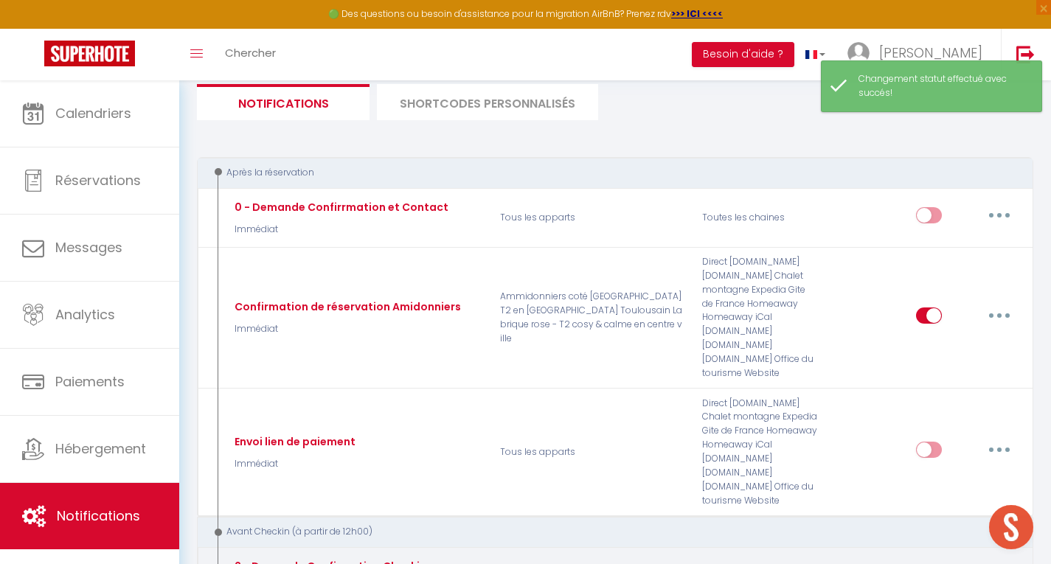
scroll to position [0, 0]
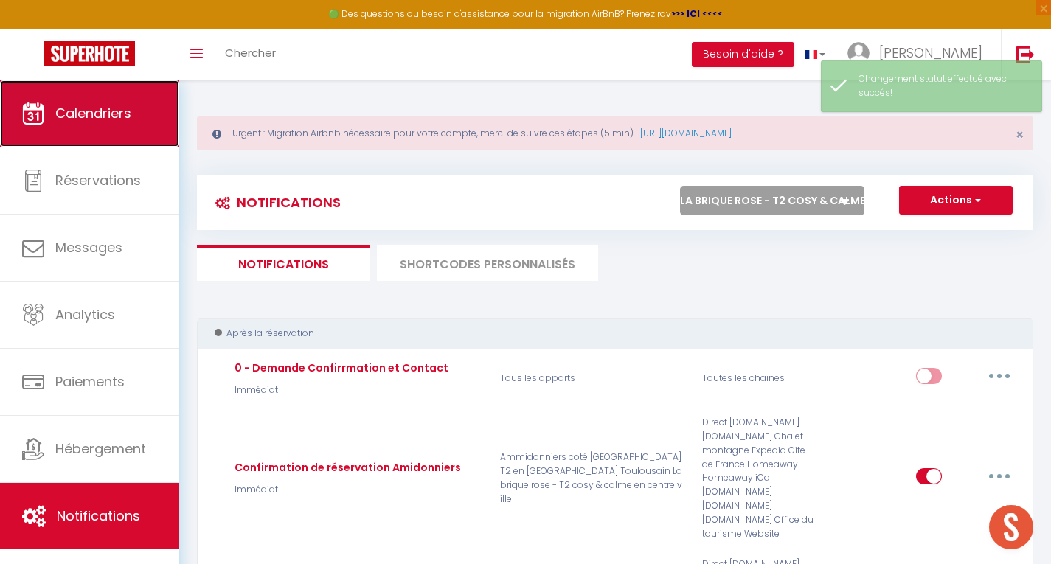
click at [109, 102] on link "Calendriers" at bounding box center [89, 113] width 179 height 66
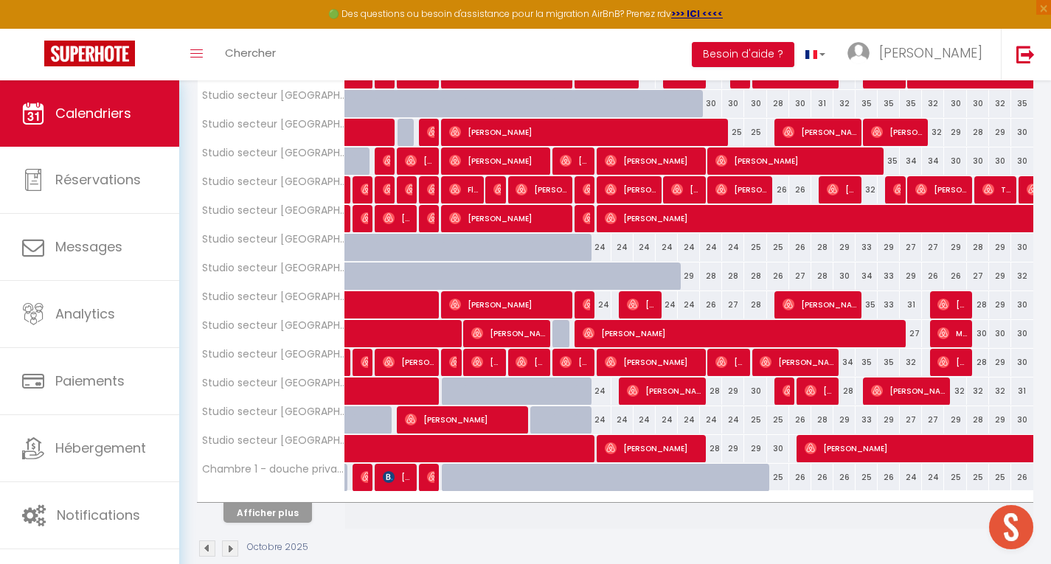
scroll to position [482, 0]
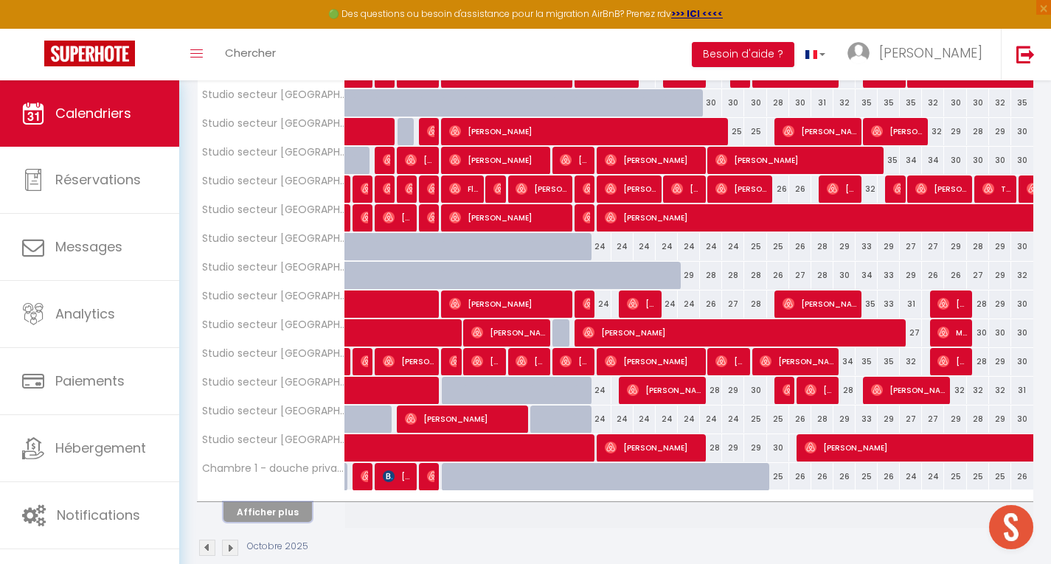
click at [283, 519] on button "Afficher plus" at bounding box center [268, 512] width 89 height 20
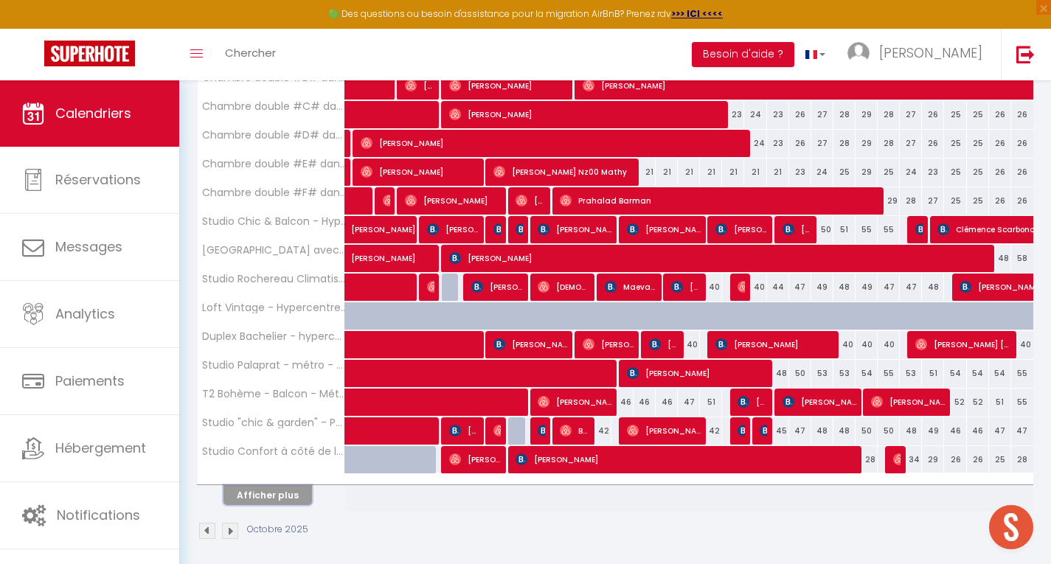
scroll to position [1082, 0]
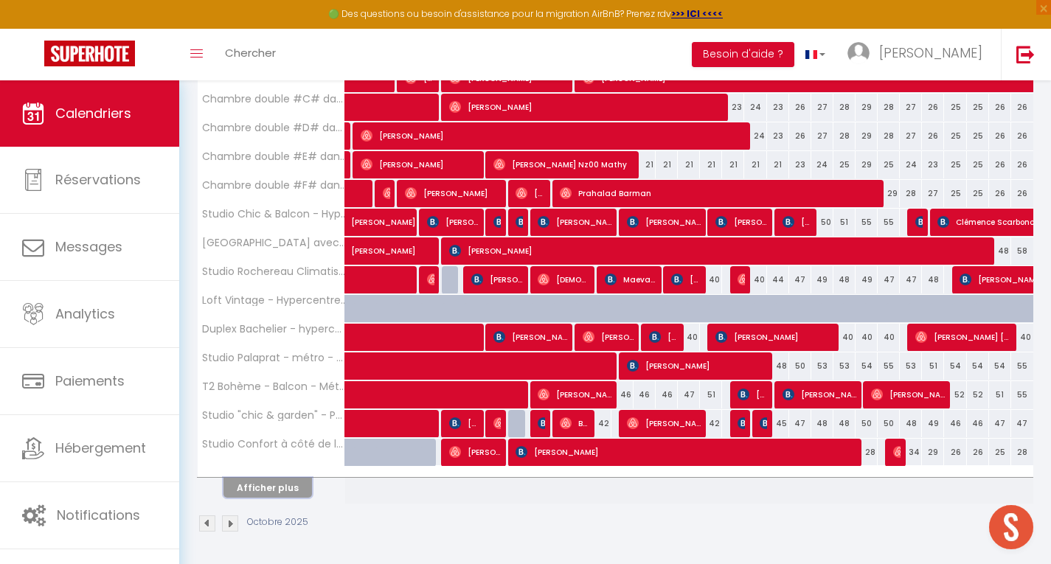
click at [295, 487] on button "Afficher plus" at bounding box center [268, 488] width 89 height 20
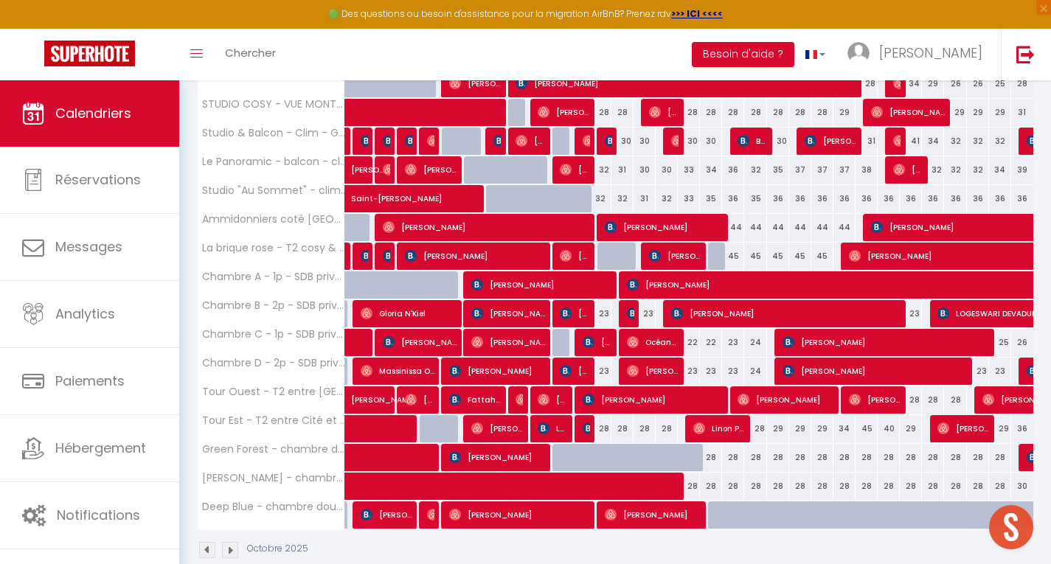
scroll to position [1450, 0]
